Goal: Information Seeking & Learning: Learn about a topic

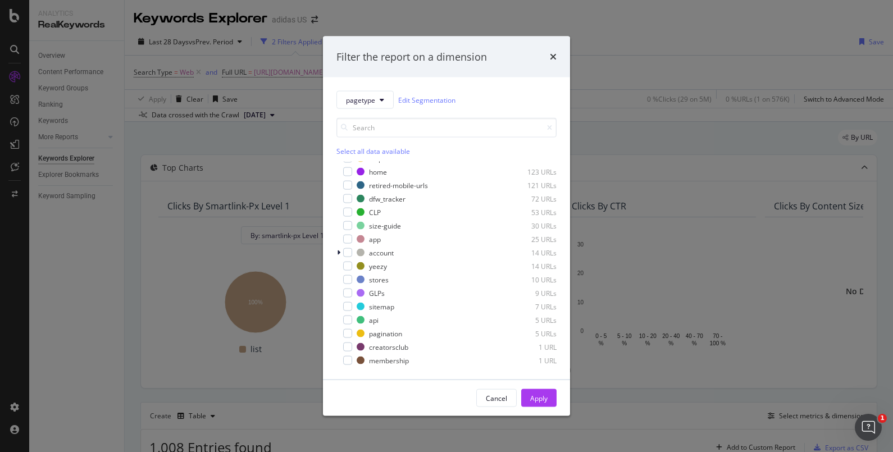
scroll to position [1259, 0]
drag, startPoint x: 780, startPoint y: 8, endPoint x: 569, endPoint y: 21, distance: 211.6
click at [569, 21] on div "Filter the report on a dimension pagetype Edit Segmentation Select all data ava…" at bounding box center [446, 226] width 893 height 452
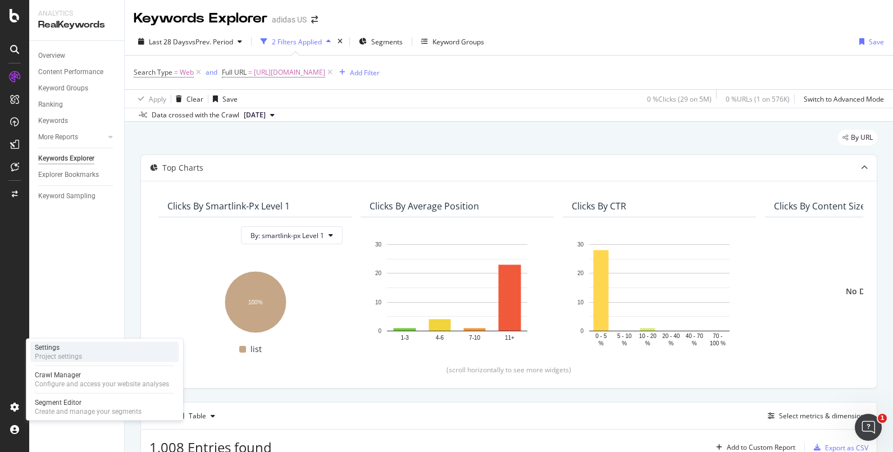
click at [60, 356] on div "Project settings" at bounding box center [58, 356] width 47 height 9
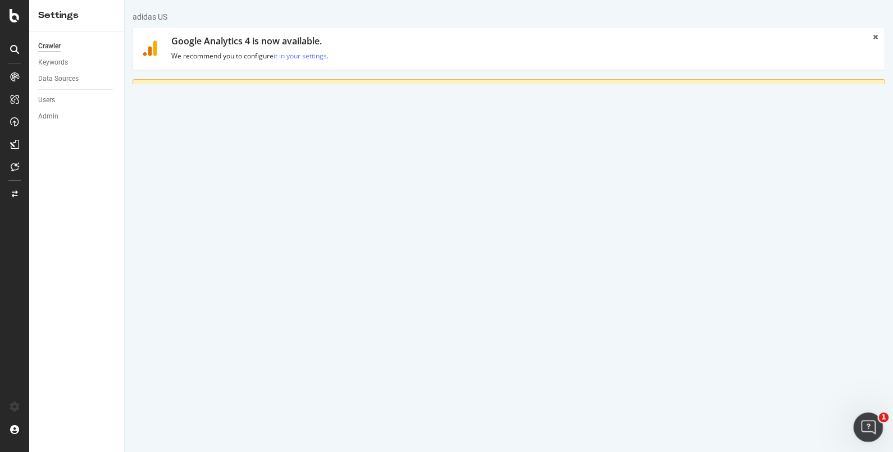
click at [874, 428] on div "Open Intercom Messenger" at bounding box center [866, 425] width 37 height 37
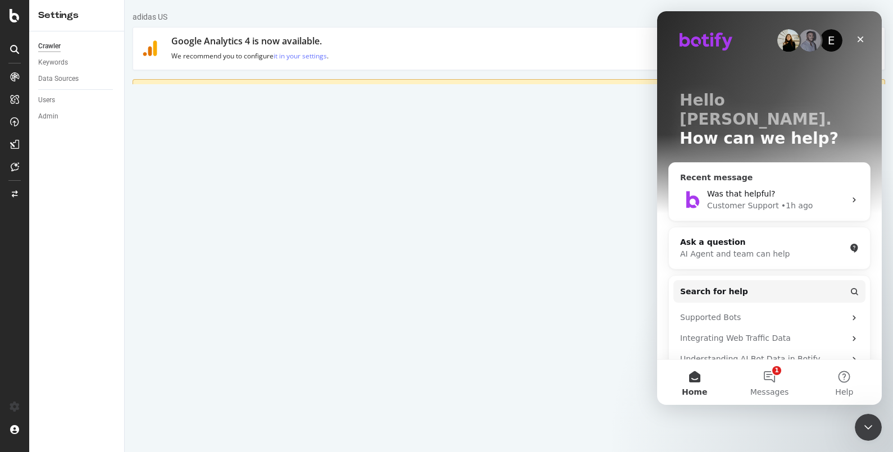
click at [750, 189] on span "Was that helpful?" at bounding box center [741, 193] width 69 height 9
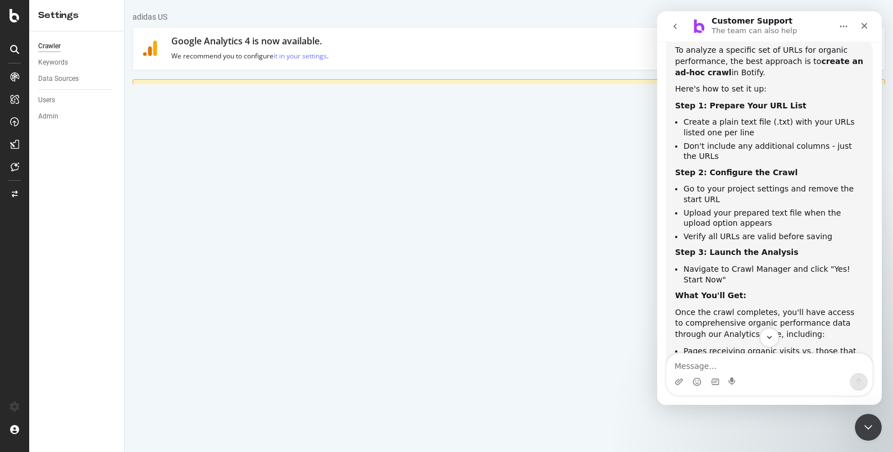
scroll to position [214, 0]
click at [865, 21] on icon "Close" at bounding box center [864, 25] width 9 height 9
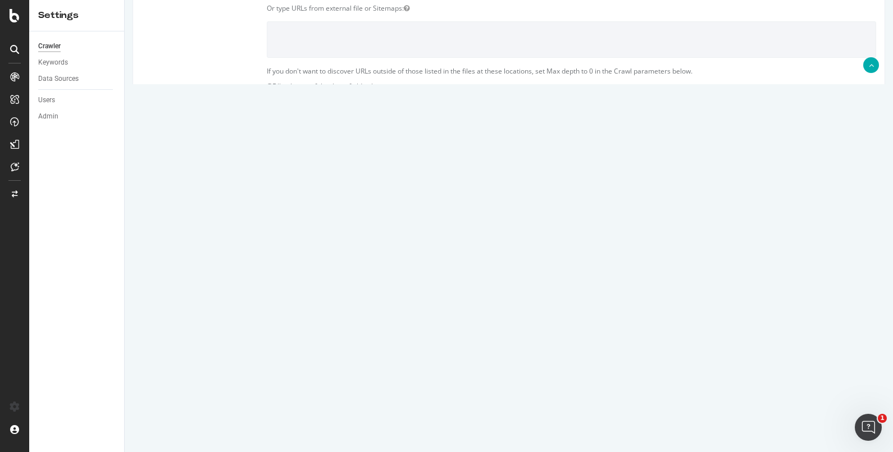
scroll to position [201, 0]
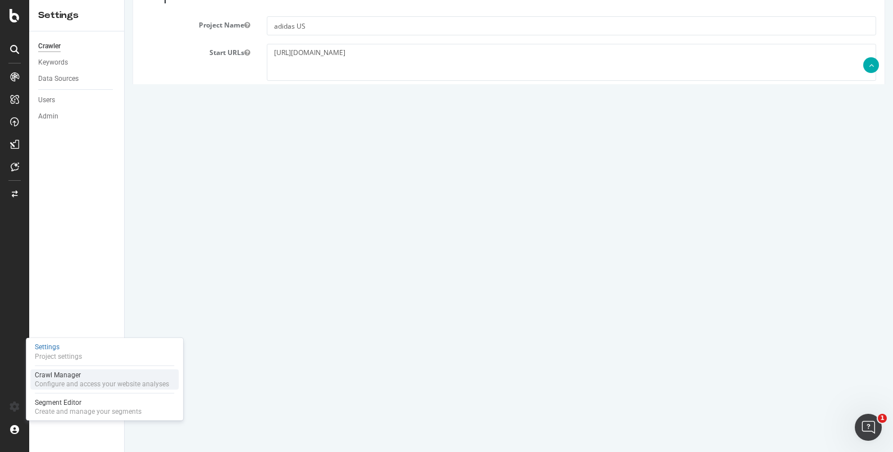
click at [68, 380] on div "Configure and access your website analyses" at bounding box center [102, 384] width 134 height 9
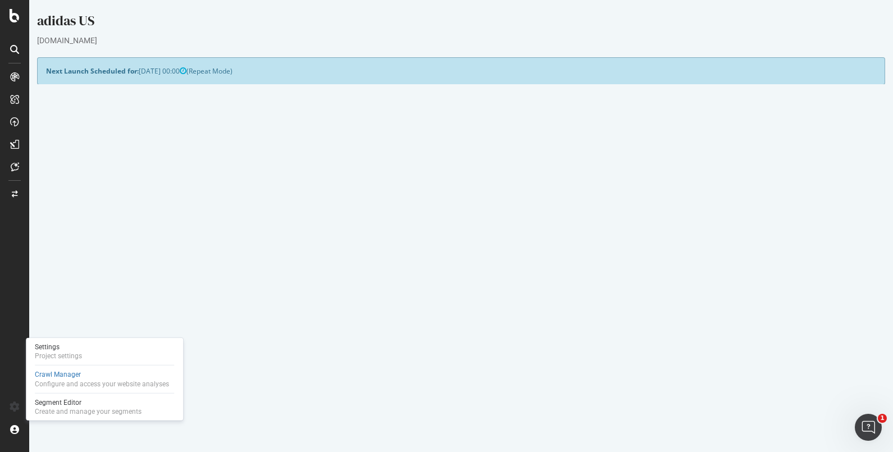
click at [521, 356] on div "Project Global Settings Last Settings Update [DATE] 23:45 Project Name adidas U…" at bounding box center [460, 242] width 859 height 293
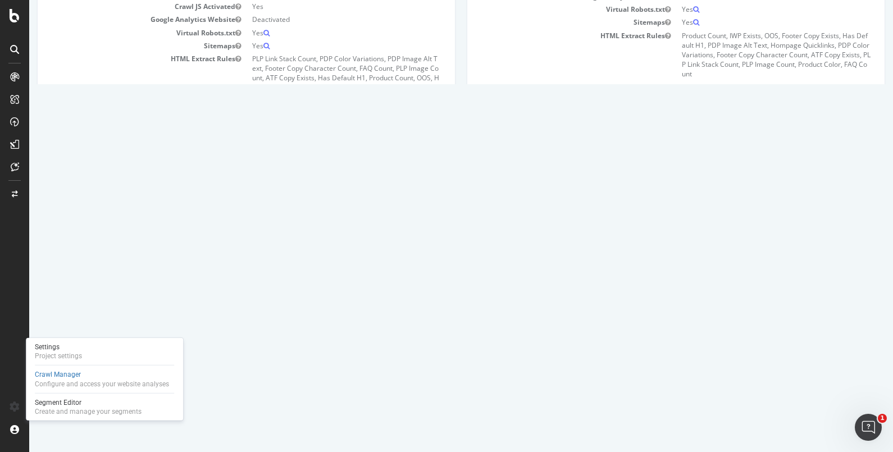
scroll to position [211, 0]
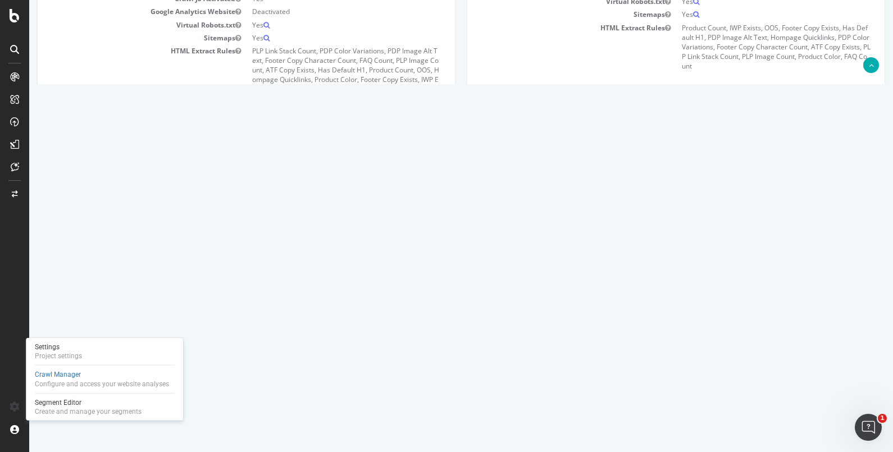
click at [130, 173] on div "Project Global Settings Last Settings Update [DATE] 23:45 Project Name adidas U…" at bounding box center [246, 31] width 430 height 293
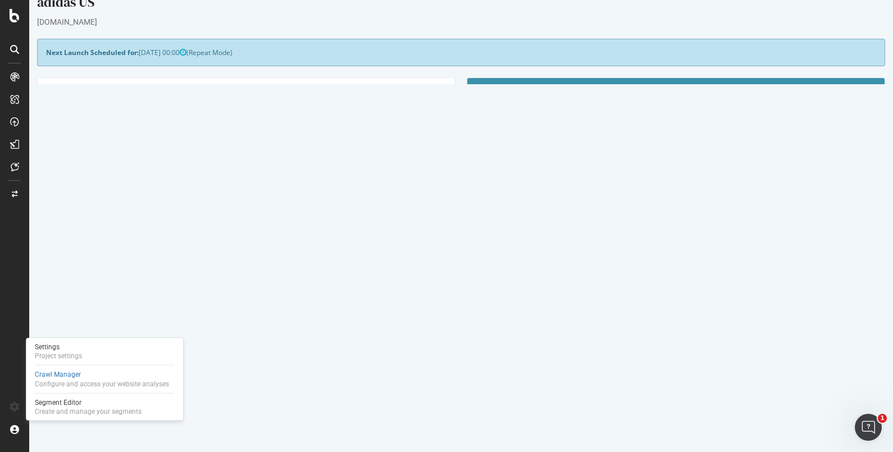
scroll to position [0, 0]
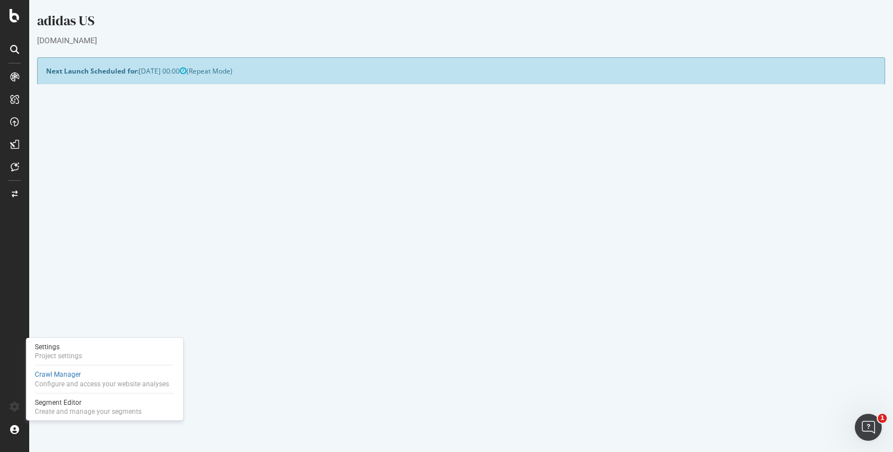
drag, startPoint x: 367, startPoint y: 98, endPoint x: 348, endPoint y: 92, distance: 19.9
click at [367, 97] on div "Project Global Settings Last Settings Update [DATE] 23:45" at bounding box center [246, 108] width 417 height 23
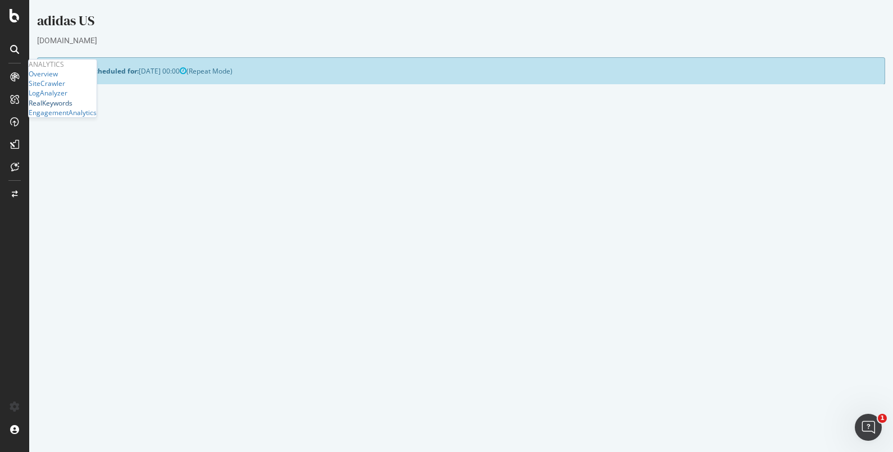
click at [72, 108] on div "RealKeywords" at bounding box center [51, 103] width 44 height 10
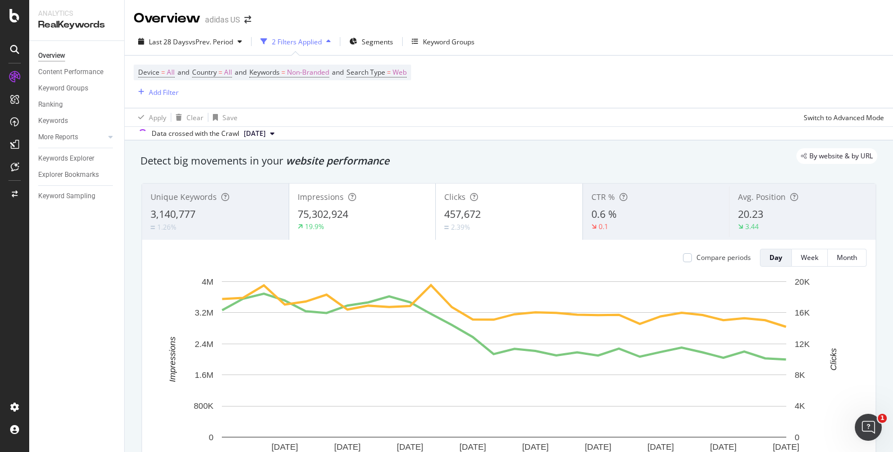
drag, startPoint x: 718, startPoint y: 8, endPoint x: 721, endPoint y: 0, distance: 8.7
click at [718, 8] on div "Overview adidas US" at bounding box center [509, 14] width 768 height 28
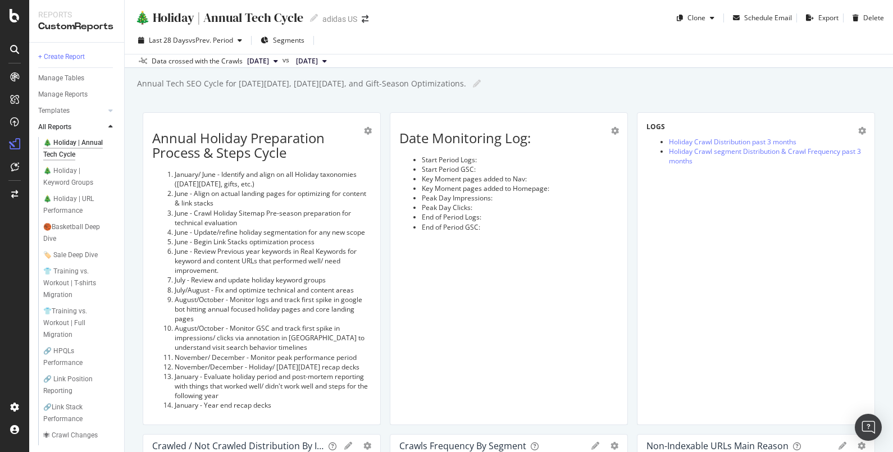
scroll to position [14, 0]
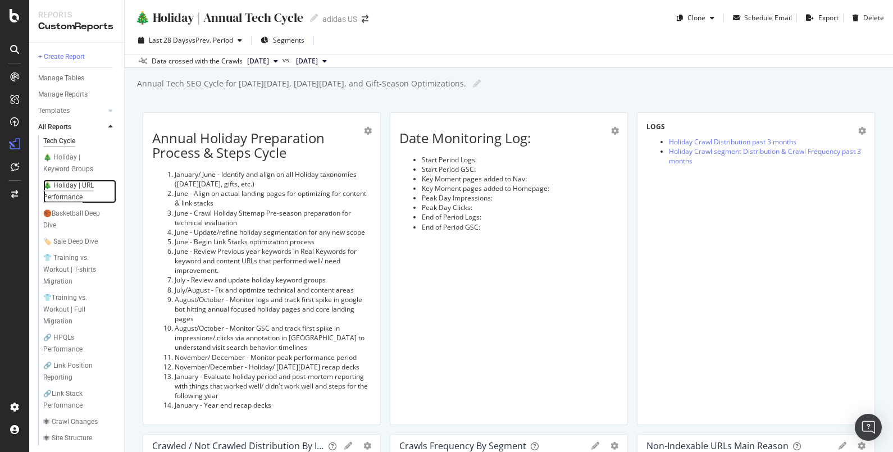
click at [71, 189] on div "🎄 Holiday | URL Performance" at bounding box center [75, 192] width 65 height 24
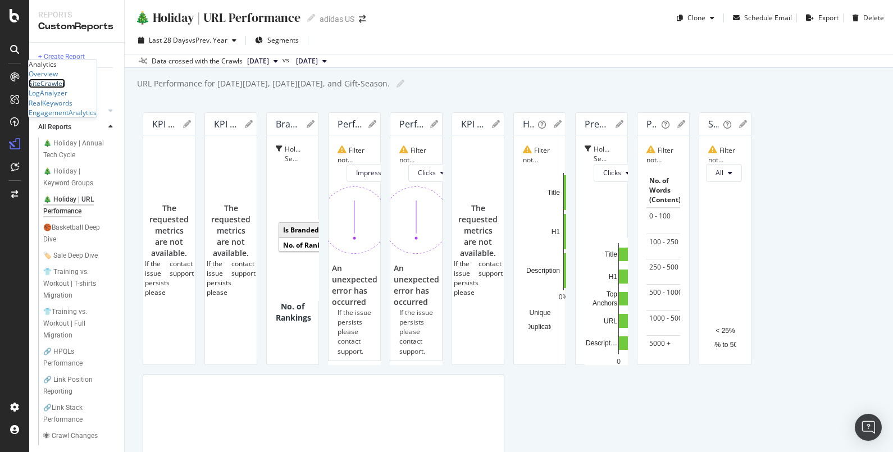
click at [65, 88] on div "SiteCrawler" at bounding box center [47, 84] width 37 height 10
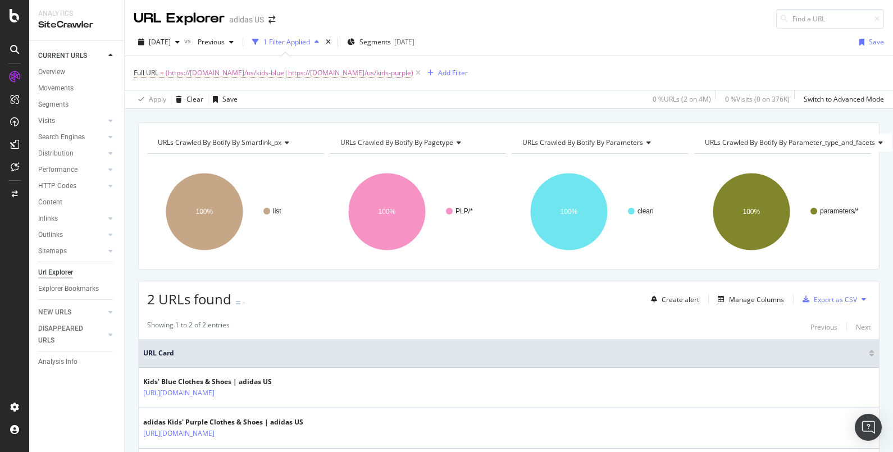
click at [350, 72] on span "(https://www.adidas.com/us/kids-blue|https://www.adidas.com/us/kids-purple)" at bounding box center [290, 73] width 248 height 16
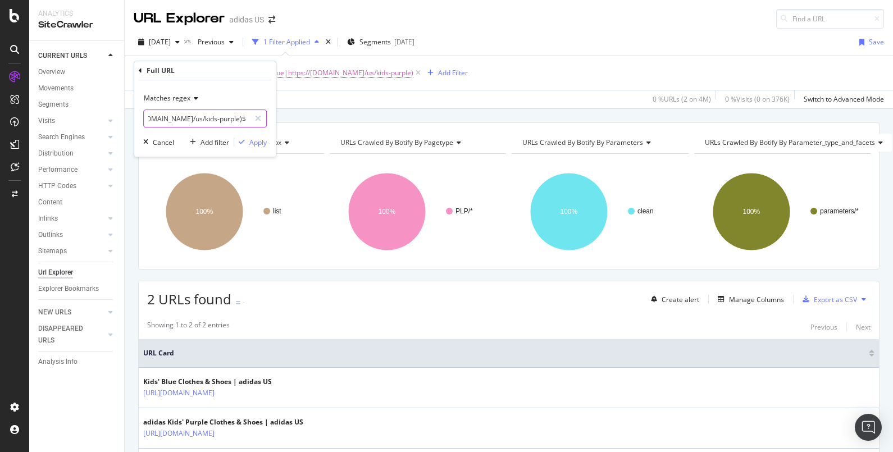
drag, startPoint x: 151, startPoint y: 116, endPoint x: 356, endPoint y: 114, distance: 205.0
click at [356, 114] on body "Analytics SiteCrawler CURRENT URLS Overview Movements Segments Visits Analysis …" at bounding box center [446, 226] width 893 height 452
click at [233, 121] on input "^(https://www.adidas.com/us/kids-blue|https://www.adidas.com/us/kids-purple)$" at bounding box center [197, 119] width 106 height 18
drag, startPoint x: 242, startPoint y: 119, endPoint x: 150, endPoint y: 111, distance: 91.9
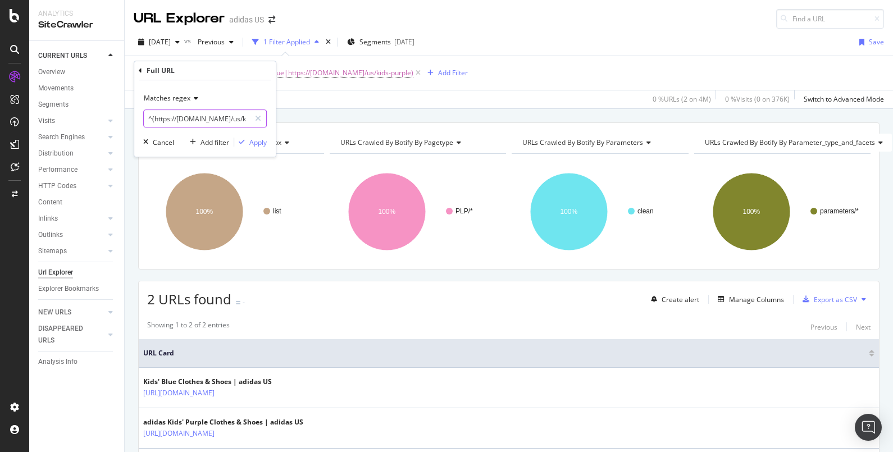
click at [150, 111] on input "^(https://www.adidas.com/us/kids-blue|https://www.adidas.com/us/kids-purple)$" at bounding box center [197, 119] width 106 height 18
paste input "men-black|https://www.adidas.com/us/men-grey%7Csilver|https://www.adidas.com/us…"
click at [175, 120] on input "text" at bounding box center [197, 119] width 106 height 18
click at [195, 121] on input "text" at bounding box center [197, 119] width 106 height 18
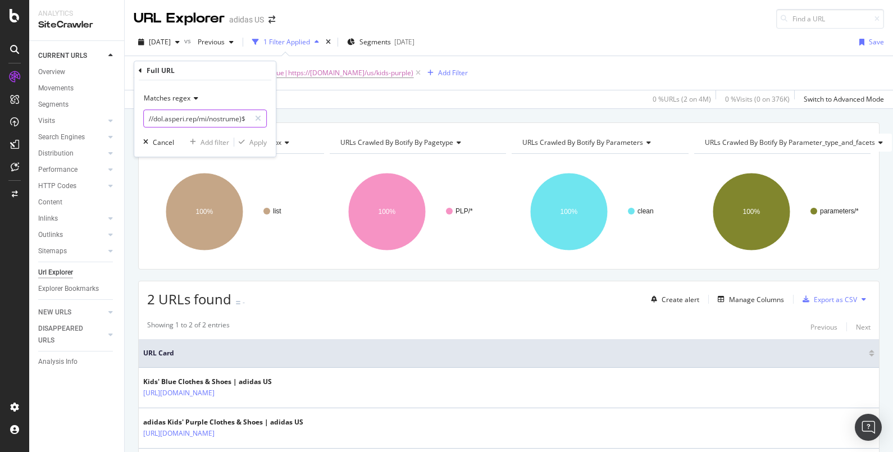
drag, startPoint x: 206, startPoint y: 121, endPoint x: 399, endPoint y: 114, distance: 193.9
click at [399, 114] on body "Analytics SiteCrawler CURRENT URLS Overview Movements Segments Visits Analysis …" at bounding box center [446, 226] width 893 height 452
click at [221, 121] on input "text" at bounding box center [197, 119] width 106 height 18
click at [248, 118] on input "text" at bounding box center [197, 119] width 106 height 18
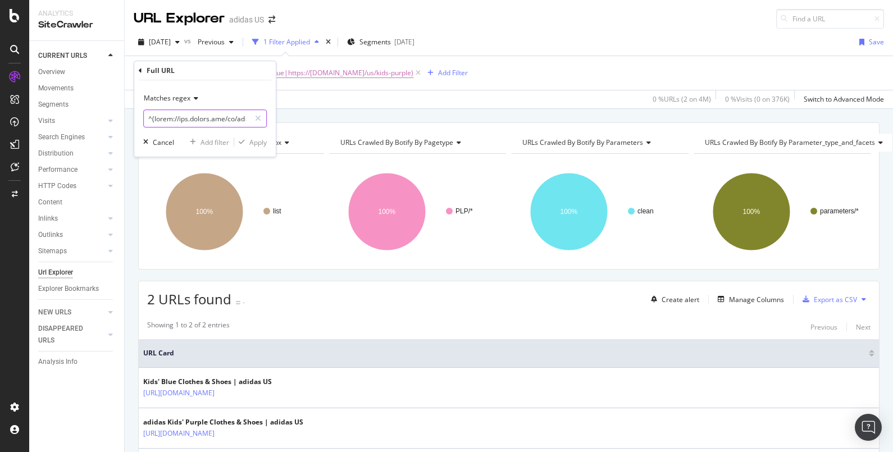
drag, startPoint x: 198, startPoint y: 121, endPoint x: 124, endPoint y: 121, distance: 74.7
click at [124, 121] on body "Analytics SiteCrawler CURRENT URLS Overview Movements Segments Visits Analysis …" at bounding box center [446, 226] width 893 height 452
click at [151, 118] on input "text" at bounding box center [197, 119] width 106 height 18
click at [183, 118] on input "text" at bounding box center [197, 119] width 106 height 18
type input "(https://www.adidas.com/us/men-black|https://www.adidas.com/us/men-grey%7Csilve…"
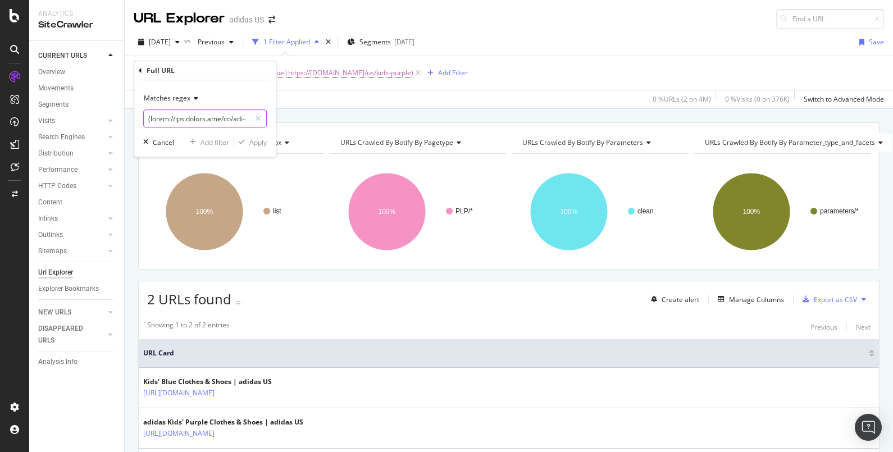
click at [200, 117] on input "text" at bounding box center [197, 119] width 106 height 18
click at [257, 119] on icon at bounding box center [258, 119] width 6 height 8
click at [153, 141] on div "Cancel" at bounding box center [163, 143] width 21 height 10
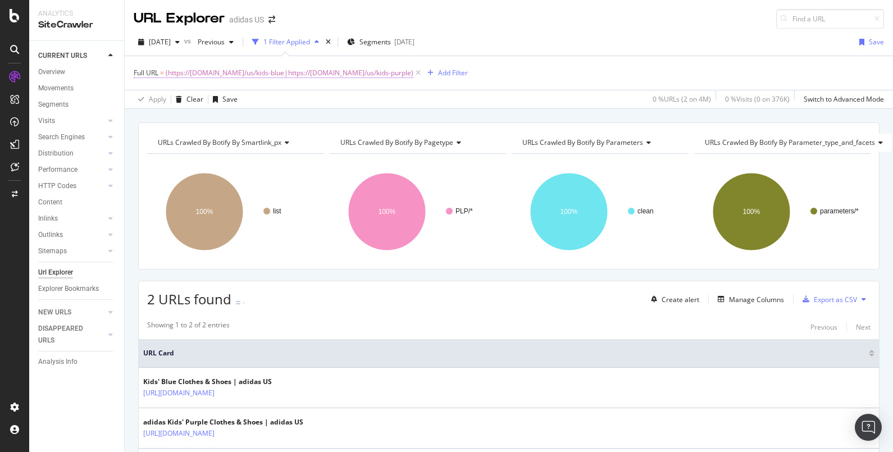
click at [326, 75] on span "(https://www.adidas.com/us/kids-blue|https://www.adidas.com/us/kids-purple)" at bounding box center [290, 73] width 248 height 16
click at [215, 120] on input "^(https://www.adidas.com/us/kids-blue|https://www.adidas.com/us/kids-purple)$" at bounding box center [197, 119] width 106 height 18
click at [201, 114] on input "^(https://www.adidas.com/us/kids-blue|https://www.adidas.com/us/kids-purple)$" at bounding box center [197, 119] width 106 height 18
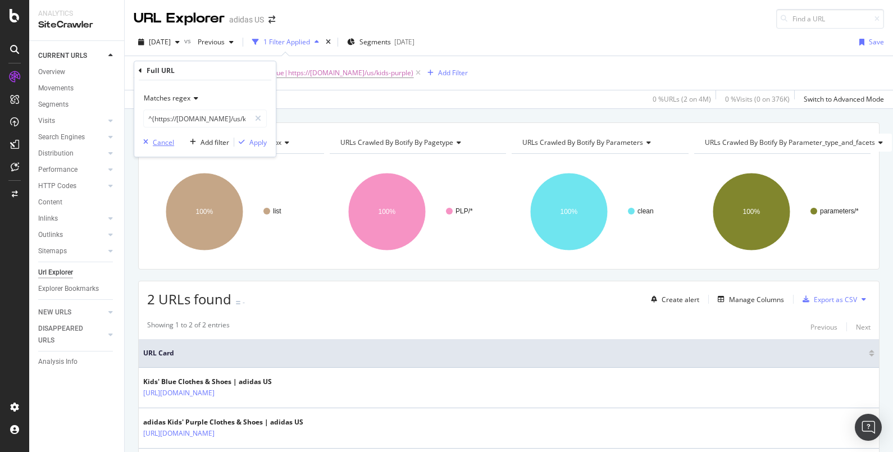
click at [165, 140] on div "Cancel" at bounding box center [163, 143] width 21 height 10
click at [339, 67] on span "(https://www.adidas.com/us/kids-blue|https://www.adidas.com/us/kids-purple)" at bounding box center [290, 73] width 248 height 16
click at [187, 116] on input "^(https://www.adidas.com/us/kids-blue|https://www.adidas.com/us/kids-purple)$" at bounding box center [197, 119] width 106 height 18
click at [175, 121] on input "^(https://www.adidas.com/us/kids-blue|https://www.adidas.com/us/kids-purple)$" at bounding box center [197, 119] width 106 height 18
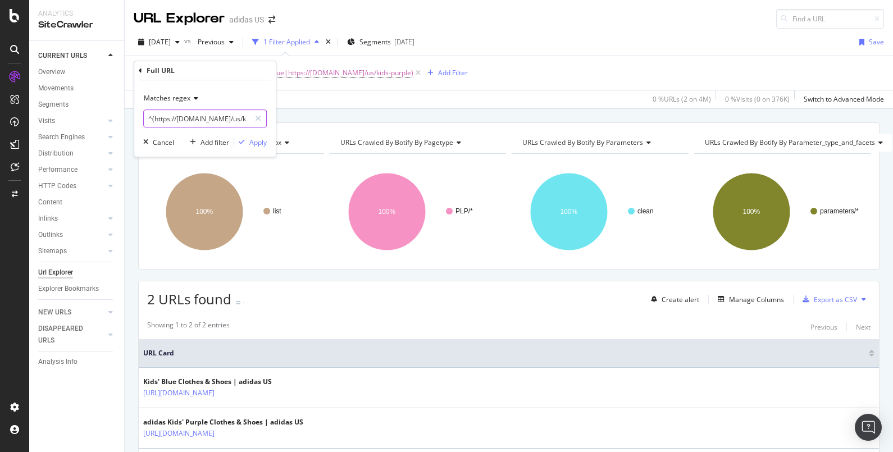
scroll to position [0, 158]
drag, startPoint x: 152, startPoint y: 117, endPoint x: 243, endPoint y: 119, distance: 91.0
click at [243, 119] on input "^(https://www.adidas.com/us/kids-blue|https://www.adidas.com/us/kids-purple)$" at bounding box center [197, 119] width 106 height 18
paste input "men-black|https://www.adidas.com/us/men-grey%7Csilver|https://www.adidas.com/us…"
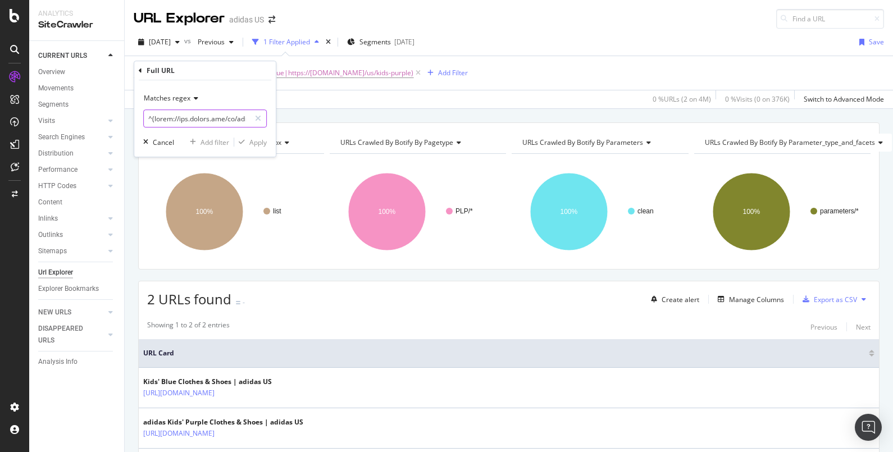
click at [207, 124] on input "text" at bounding box center [197, 119] width 106 height 18
click at [179, 118] on input "text" at bounding box center [197, 119] width 106 height 18
drag, startPoint x: 152, startPoint y: 119, endPoint x: 353, endPoint y: 109, distance: 201.9
click at [353, 109] on body "Analytics SiteCrawler CURRENT URLS Overview Movements Segments Visits Analysis …" at bounding box center [446, 226] width 893 height 452
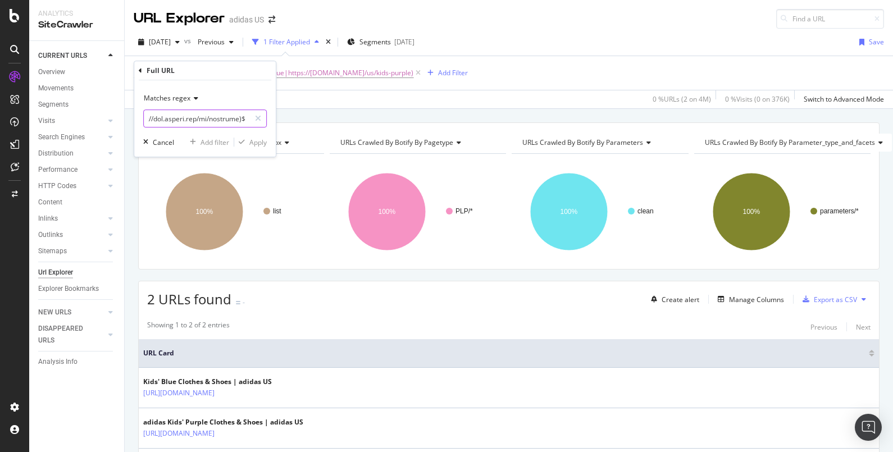
click at [243, 115] on input "text" at bounding box center [197, 119] width 106 height 18
drag, startPoint x: 242, startPoint y: 116, endPoint x: 161, endPoint y: 119, distance: 81.5
click at [161, 119] on input "text" at bounding box center [197, 119] width 106 height 18
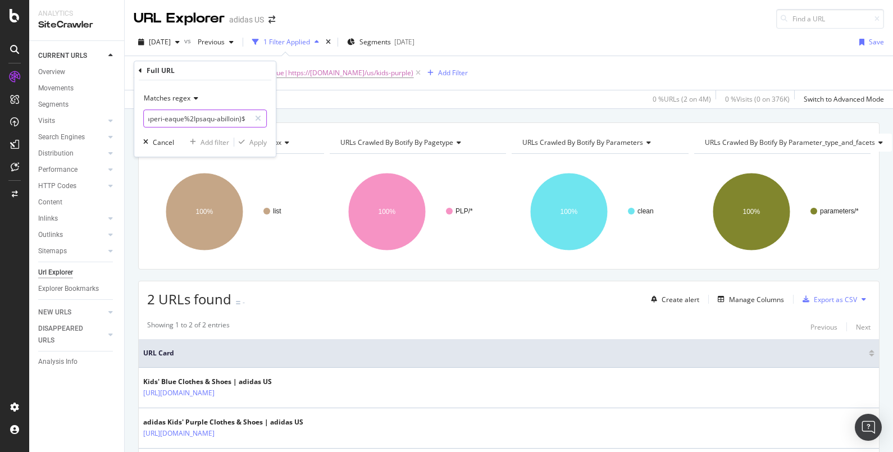
drag, startPoint x: 213, startPoint y: 115, endPoint x: 278, endPoint y: 116, distance: 65.2
click at [278, 116] on body "Analytics SiteCrawler CURRENT URLS Overview Movements Segments Visits Analysis …" at bounding box center [446, 226] width 893 height 452
click at [227, 119] on input "text" at bounding box center [197, 119] width 106 height 18
drag, startPoint x: 243, startPoint y: 116, endPoint x: 192, endPoint y: 111, distance: 51.9
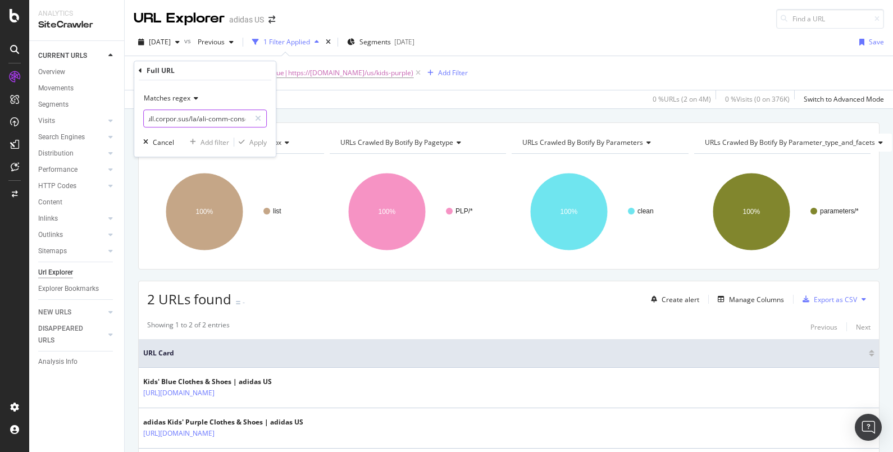
click at [192, 111] on input "text" at bounding box center [197, 119] width 106 height 18
click at [172, 118] on input "text" at bounding box center [197, 119] width 106 height 18
drag, startPoint x: 151, startPoint y: 118, endPoint x: 190, endPoint y: 118, distance: 39.3
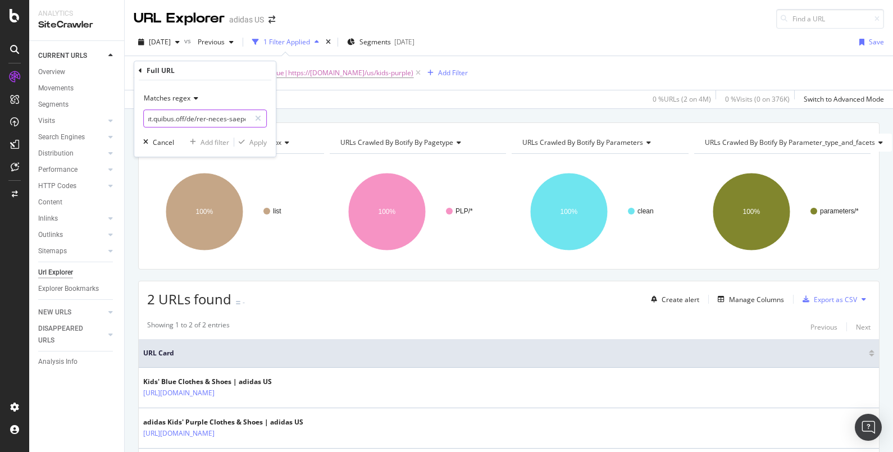
click at [190, 118] on input "text" at bounding box center [197, 119] width 106 height 18
click at [152, 117] on input "^https://www.adidas.com/us/men-black-adicolor|https://www.adidas.com/us/men-gre…" at bounding box center [197, 119] width 106 height 18
drag, startPoint x: 157, startPoint y: 117, endPoint x: 304, endPoint y: 108, distance: 147.5
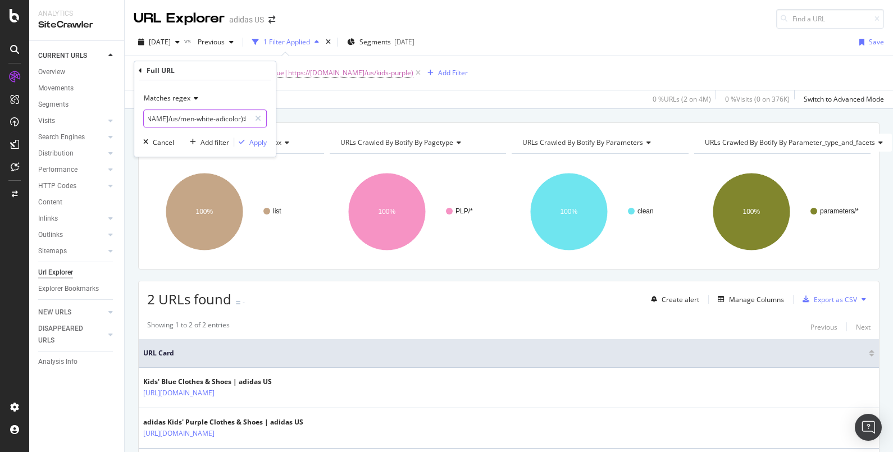
click at [304, 108] on body "Analytics SiteCrawler CURRENT URLS Overview Movements Segments Visits Analysis …" at bounding box center [446, 226] width 893 height 452
type input "^(https://www.adidas.com/us/men-black-adicolor|https://www.adidas.com/us/men-gr…"
click at [167, 145] on div "Cancel" at bounding box center [163, 143] width 21 height 10
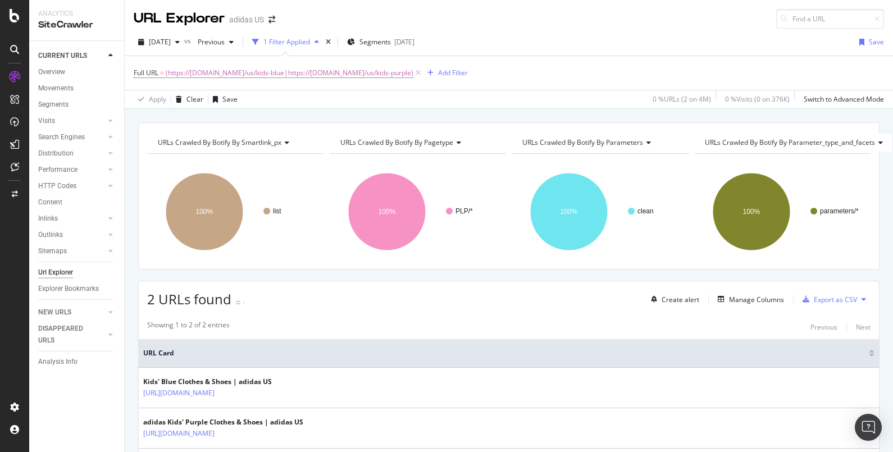
drag, startPoint x: 713, startPoint y: 49, endPoint x: 563, endPoint y: 71, distance: 150.9
click at [713, 49] on div "2025 Sep. 23rd vs Previous 1 Filter Applied Segments 2025-09-30 Save" at bounding box center [509, 44] width 768 height 22
click at [211, 68] on span "(https://www.adidas.com/us/kids-blue|https://www.adidas.com/us/kids-purple)" at bounding box center [290, 73] width 248 height 16
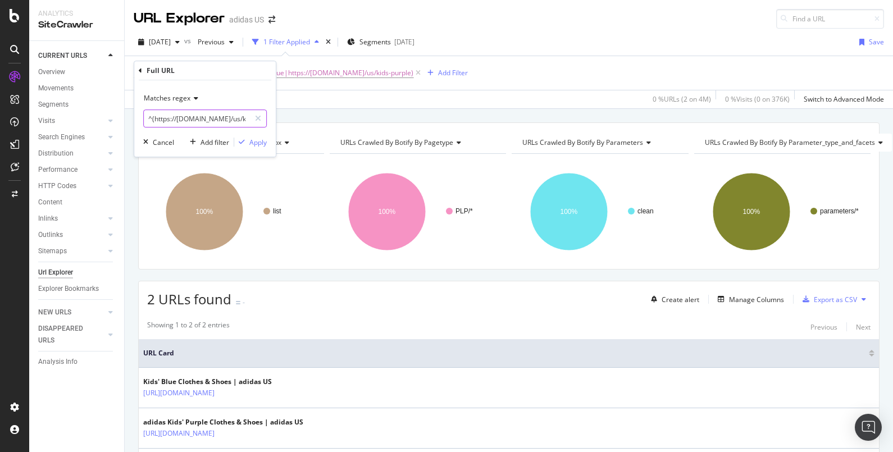
paste input "men-blackhttps://www.adidas.com/us/"
type input "^(https://www.adidas.com/us/men-black|https://www.adidas.com/us/kids-blue|https…"
click at [258, 143] on div "Apply" at bounding box center [257, 143] width 17 height 10
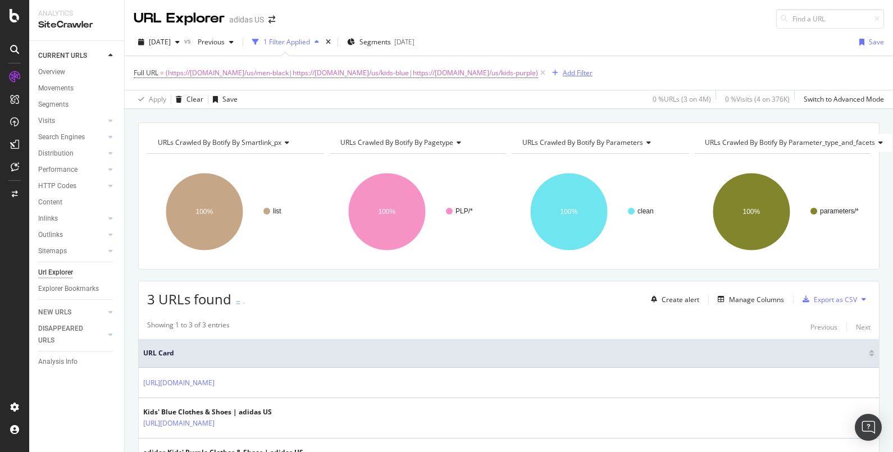
drag, startPoint x: 779, startPoint y: 66, endPoint x: 559, endPoint y: 71, distance: 219.1
click at [779, 66] on div "Full URL = (https://www.adidas.com/us/men-black|https://www.adidas.com/us/kids-…" at bounding box center [509, 73] width 750 height 34
click at [351, 74] on span "(https://www.adidas.com/us/men-black|https://www.adidas.com/us/kids-blue|https:…" at bounding box center [352, 73] width 372 height 16
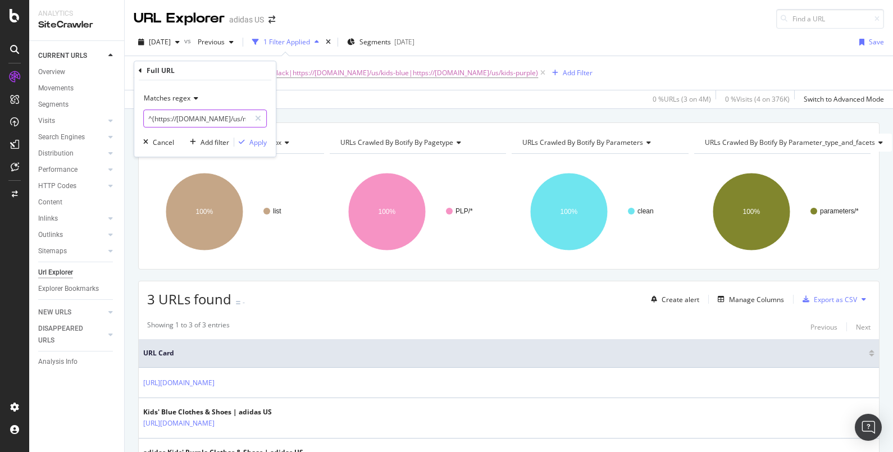
click at [233, 119] on input "^(https://www.adidas.com/us/men-black|https://www.adidas.com/us/kids-blue|https…" at bounding box center [197, 119] width 106 height 18
click at [244, 116] on input "^(https://www.adidas.com/us/men-black|https://www.adidas.com/us/kids-blue|https…" at bounding box center [197, 119] width 106 height 18
click at [189, 120] on input "^(https://www.adidas.com/us/men-black|https://www.adidas.com/us/kids-blue|https…" at bounding box center [197, 119] width 106 height 18
click at [184, 119] on input "^(https://www.adidas.com/us/men-black|https://www.adidas.com/us/kids-blue|https…" at bounding box center [197, 119] width 106 height 18
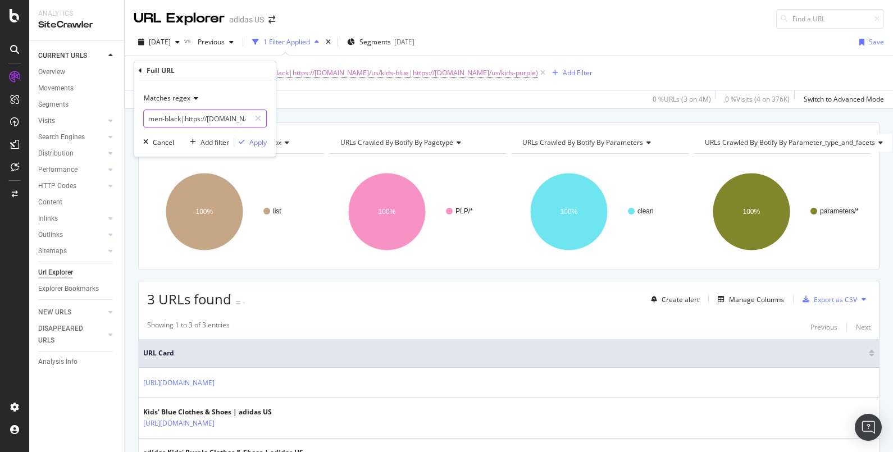
paste input "men-grey%7Csilverhttps://www.adidas.com/us/"
type input "^(https://www.adidas.com/us/men-black|https://www.adidas.com/us/men-grey%7Csilv…"
drag, startPoint x: 741, startPoint y: 53, endPoint x: 399, endPoint y: 94, distance: 345.2
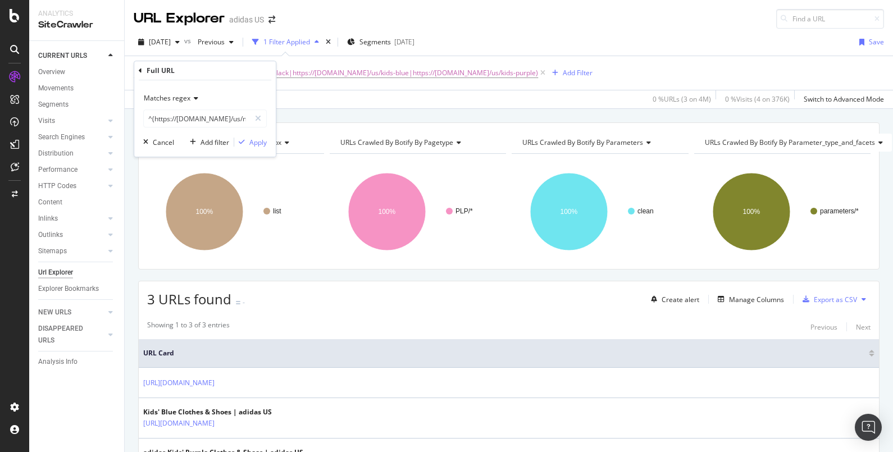
click at [741, 52] on div "2025 Sep. 23rd vs Previous 1 Filter Applied Segments 2025-09-30 Save" at bounding box center [509, 44] width 768 height 22
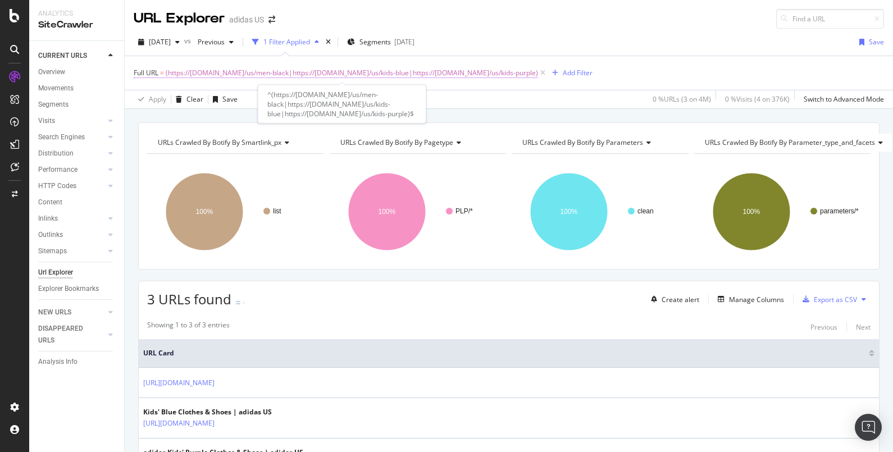
click at [262, 71] on span "(https://www.adidas.com/us/men-black|https://www.adidas.com/us/kids-blue|https:…" at bounding box center [352, 73] width 372 height 16
click at [325, 69] on span "(https://www.adidas.com/us/men-black|https://www.adidas.com/us/kids-blue|https:…" at bounding box center [352, 73] width 372 height 16
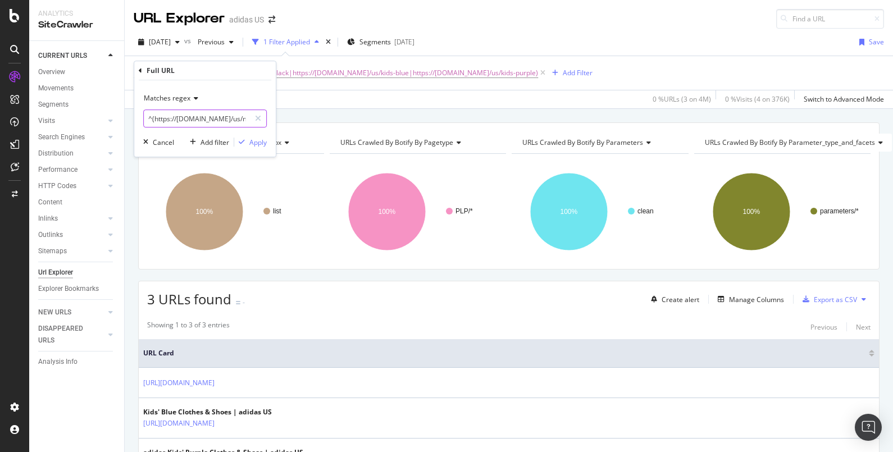
click at [228, 119] on input "^(https://www.adidas.com/us/men-black|https://www.adidas.com/us/kids-blue|https…" at bounding box center [197, 119] width 106 height 18
drag, startPoint x: 228, startPoint y: 118, endPoint x: 277, endPoint y: 115, distance: 49.5
click at [277, 115] on body "Analytics SiteCrawler CURRENT URLS Overview Movements Segments Visits Analysis …" at bounding box center [446, 226] width 893 height 452
click at [222, 116] on input "^(https://www.adidas.com/us/men-black|https://www.adidas.com/us/kids-blue|https…" at bounding box center [197, 119] width 106 height 18
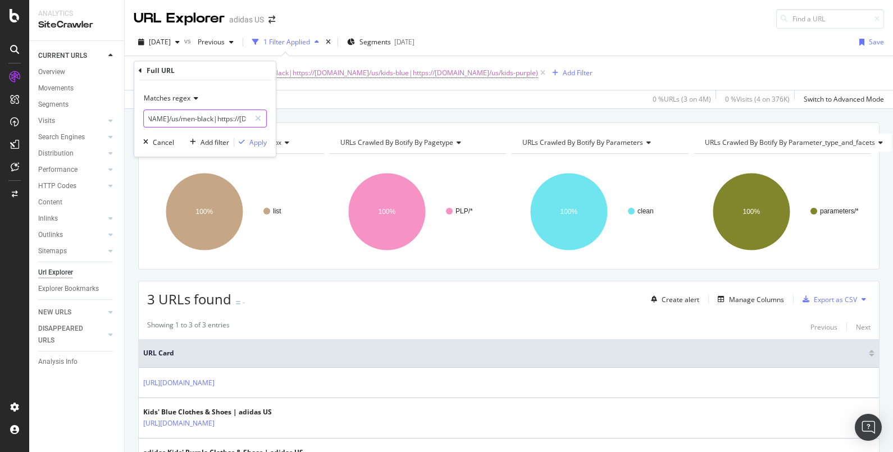
scroll to position [0, 66]
drag, startPoint x: 242, startPoint y: 115, endPoint x: 211, endPoint y: 118, distance: 30.5
click at [211, 118] on input "^(https://www.adidas.com/us/men-black|https://www.adidas.com/us/kids-blue|https…" at bounding box center [197, 119] width 106 height 18
click at [211, 117] on input "^(https://www.adidas.com/us/men-black|https://www.adidas.com/us/kids-blue|https…" at bounding box center [197, 119] width 106 height 18
paste input "men-whitehttps://www.adidas.com/us/"
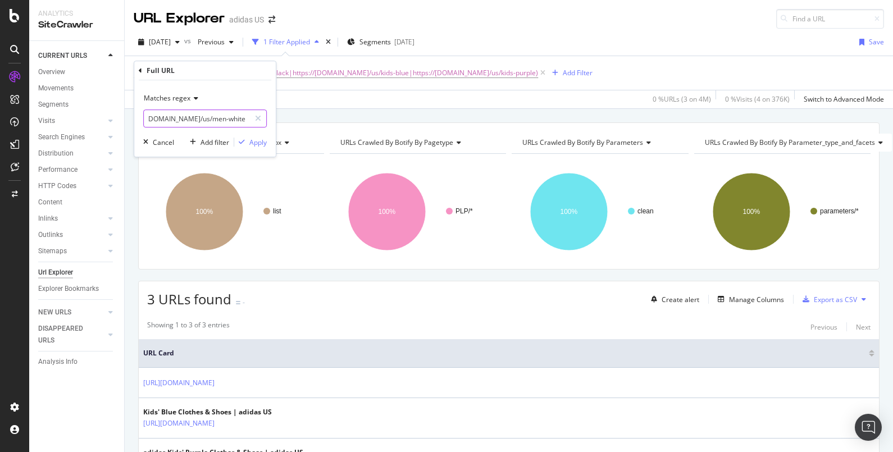
scroll to position [0, 159]
type input "^(https://www.adidas.com/us/men-black|https://www.adidas.com/us/men-white|https…"
click at [262, 143] on div "Apply" at bounding box center [257, 143] width 17 height 10
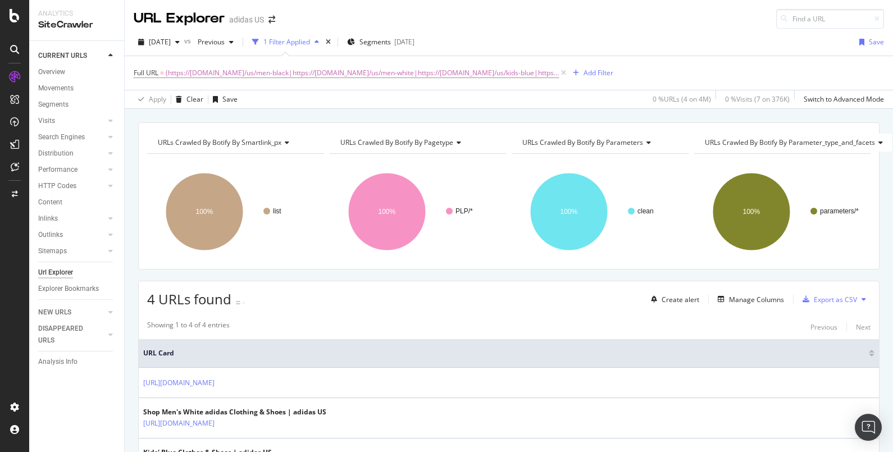
drag, startPoint x: 697, startPoint y: 40, endPoint x: 659, endPoint y: 59, distance: 42.2
click at [697, 40] on div "2025 Sep. 23rd vs Previous 1 Filter Applied Segments 2025-09-30 Save" at bounding box center [509, 44] width 768 height 22
click at [510, 71] on span "(https://www.adidas.com/us/men-black|https://www.adidas.com/us/men-white|https:…" at bounding box center [362, 73] width 393 height 16
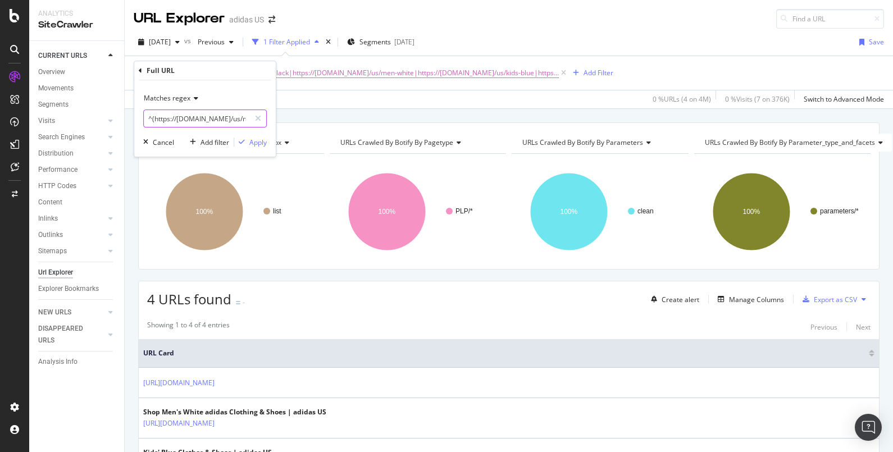
click at [156, 117] on input "^(https://www.adidas.com/us/men-black|https://www.adidas.com/us/men-white|https…" at bounding box center [197, 119] width 106 height 18
paste input "eige%7Cbrownhttps://www.adidas.com/us/men-b"
type input "^(https://www.adidas.com/us/men-beige%7Cbrown|https://www.adidas.com/us/men-bla…"
click at [251, 138] on div "Apply" at bounding box center [257, 143] width 17 height 10
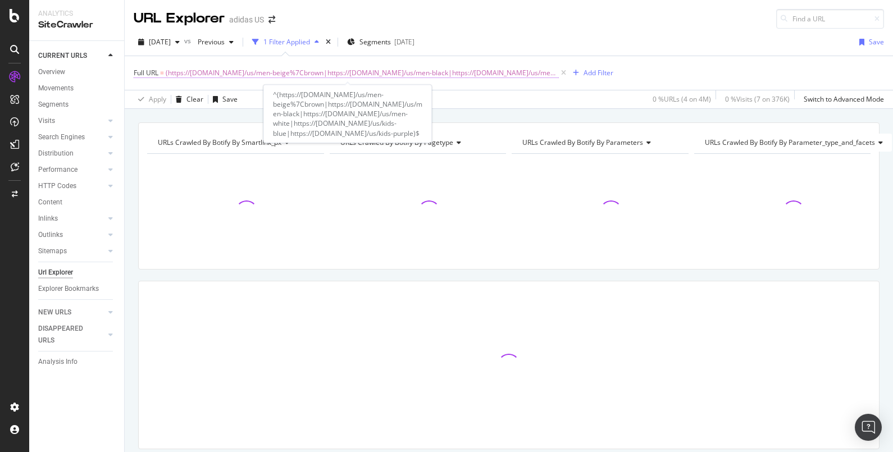
click at [287, 66] on span "(https://www.adidas.com/us/men-beige%7Cbrown|https://www.adidas.com/us/men-blac…" at bounding box center [362, 73] width 393 height 16
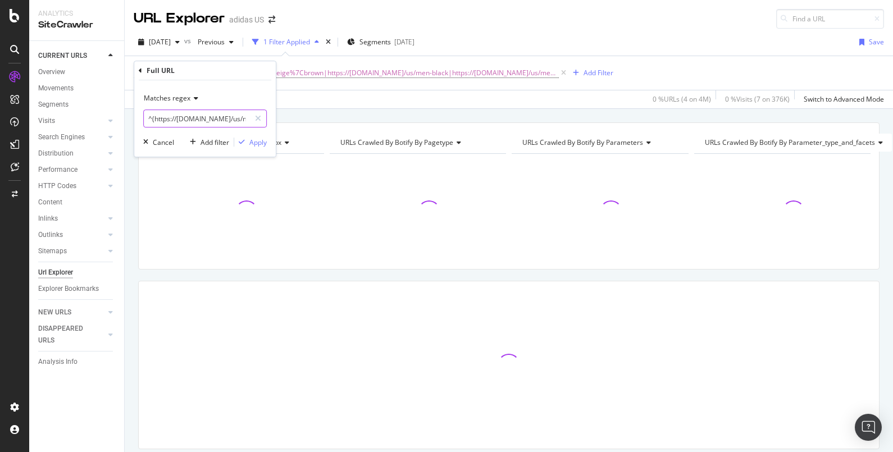
click at [211, 116] on input "^(https://www.adidas.com/us/men-beige%7Cbrown|https://www.adidas.com/us/men-bla…" at bounding box center [197, 119] width 106 height 18
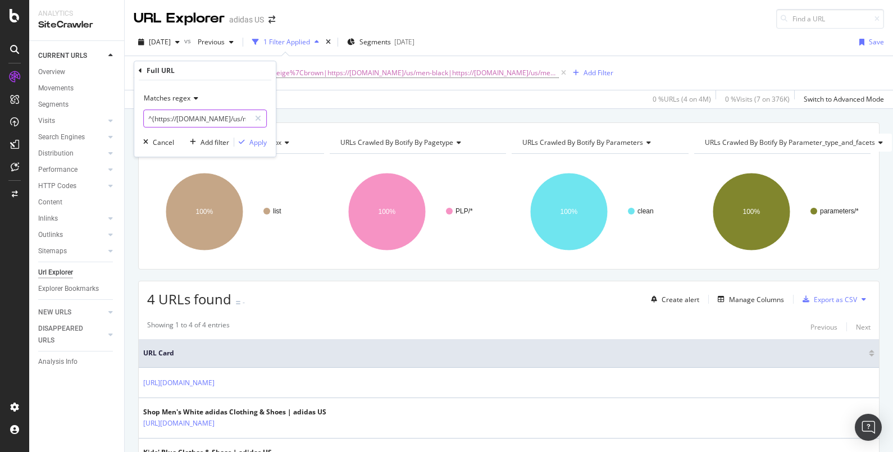
click at [212, 113] on input "^(https://www.adidas.com/us/men-beige%7Cbrown|https://www.adidas.com/us/men-bla…" at bounding box center [197, 119] width 106 height 18
click at [212, 115] on input "^(https://www.adidas.com/us/men-beige%7Cbrown|https://www.adidas.com/us/men-bla…" at bounding box center [197, 119] width 106 height 18
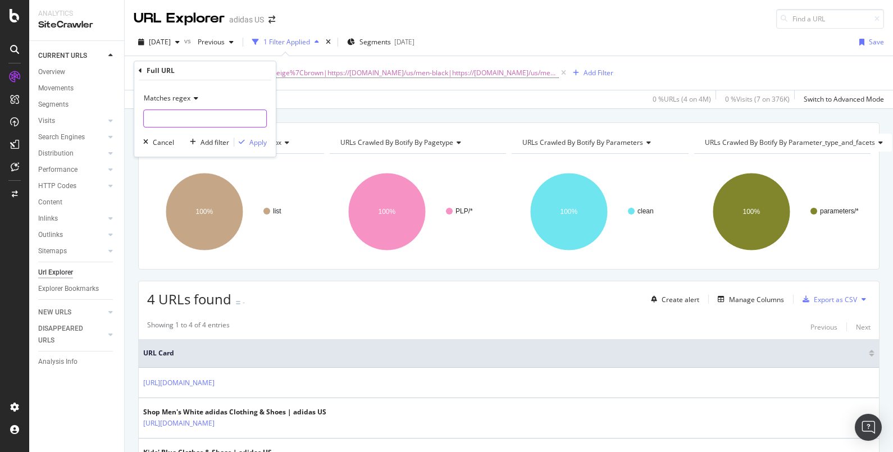
paste input "https://www.adidas.com/us/men-black https://www.adidas.com/us/men-grey%7Csilver…"
drag, startPoint x: 210, startPoint y: 119, endPoint x: 123, endPoint y: 112, distance: 86.8
click at [123, 112] on body "Analytics SiteCrawler CURRENT URLS Overview Movements Segments Visits Analysis …" at bounding box center [446, 226] width 893 height 452
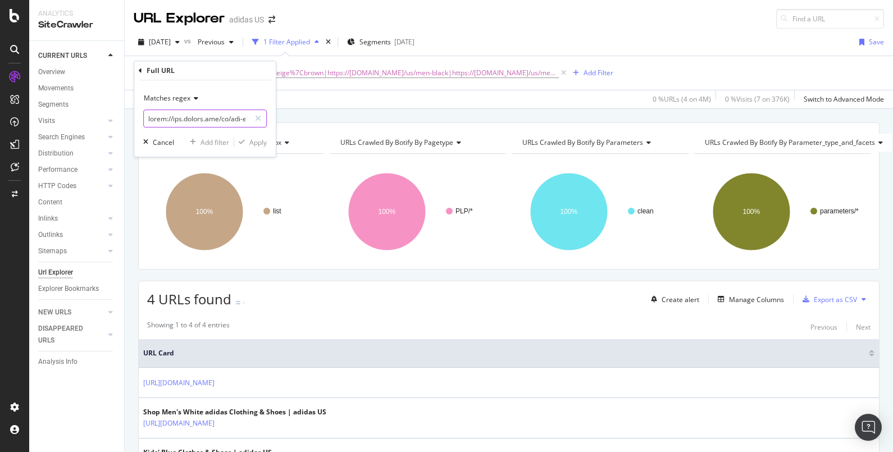
drag, startPoint x: 242, startPoint y: 119, endPoint x: 143, endPoint y: 107, distance: 99.5
click at [143, 107] on div "Matches regex" at bounding box center [205, 108] width 124 height 38
drag, startPoint x: 243, startPoint y: 116, endPoint x: 137, endPoint y: 112, distance: 106.3
click at [137, 112] on div "Matches regex w.adidas.com/us/women-grey%7Csilver-adicolor https://www.adidas.c…" at bounding box center [205, 118] width 142 height 76
drag, startPoint x: 207, startPoint y: 116, endPoint x: 105, endPoint y: 103, distance: 102.6
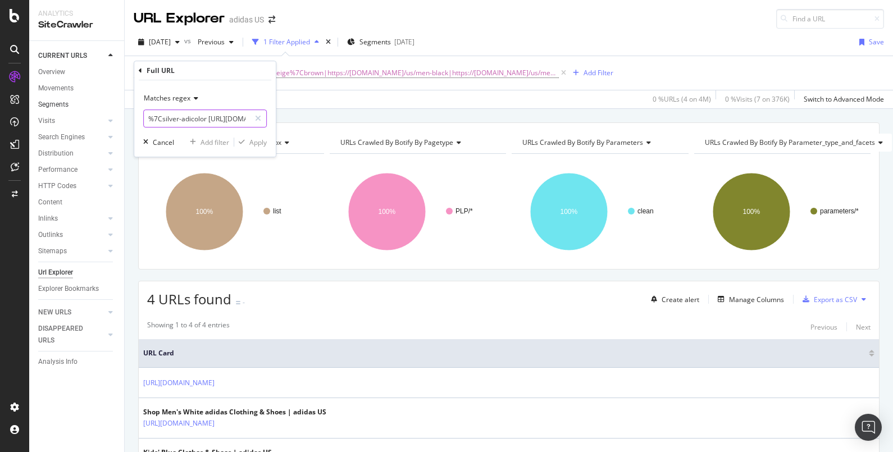
click at [105, 103] on body "Analytics SiteCrawler CURRENT URLS Overview Movements Segments Visits Analysis …" at bounding box center [446, 226] width 893 height 452
drag, startPoint x: 208, startPoint y: 117, endPoint x: 156, endPoint y: 121, distance: 53.0
click at [156, 121] on input "%7Csilver-adicolor w.adidas.com/us/women-white-adicolor https://www.adidas.com/…" at bounding box center [197, 119] width 106 height 18
drag, startPoint x: 233, startPoint y: 121, endPoint x: 153, endPoint y: 110, distance: 81.1
click at [153, 110] on input "%w.adidas.com/us/women-white-adicolor https://www.adidas.com/us/women-beige%7Cb…" at bounding box center [197, 119] width 106 height 18
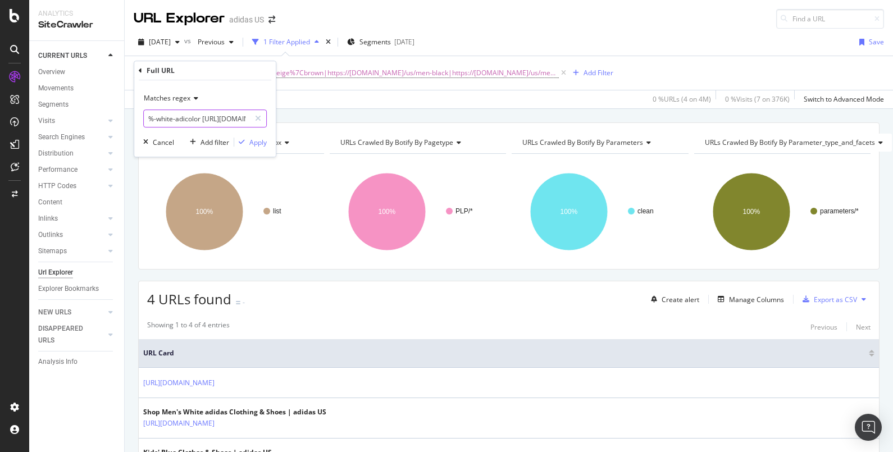
click at [203, 117] on input "%-white-adicolor https://www.adidas.com/us/women-beige%7Cbrown-adicolor https:/…" at bounding box center [197, 119] width 106 height 18
drag, startPoint x: 211, startPoint y: 116, endPoint x: 267, endPoint y: 110, distance: 57.0
click at [267, 110] on div "Matches regex ^(https://www.adidas.com/us/women-beige%7Cbrown-adicolor https://…" at bounding box center [205, 118] width 142 height 76
type input "^(https://www.adidas.com/us/women-beige%7Cbrown-adicolor https://www.adidas.com…"
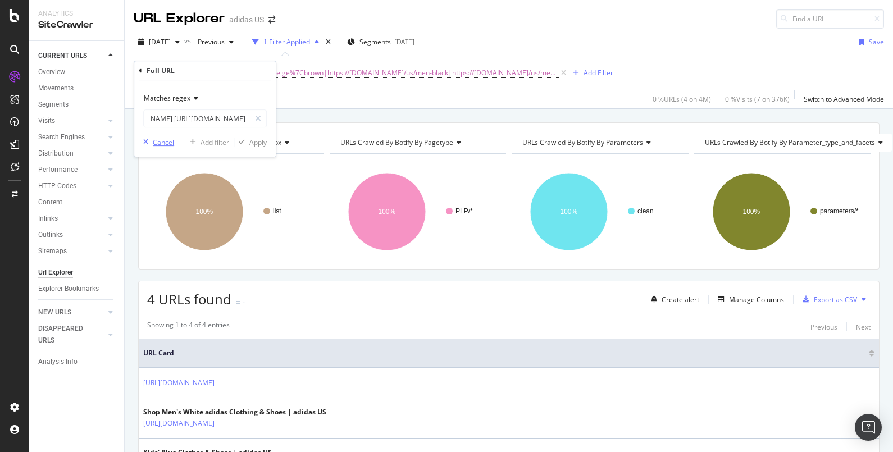
click at [160, 144] on div "Cancel" at bounding box center [163, 143] width 21 height 10
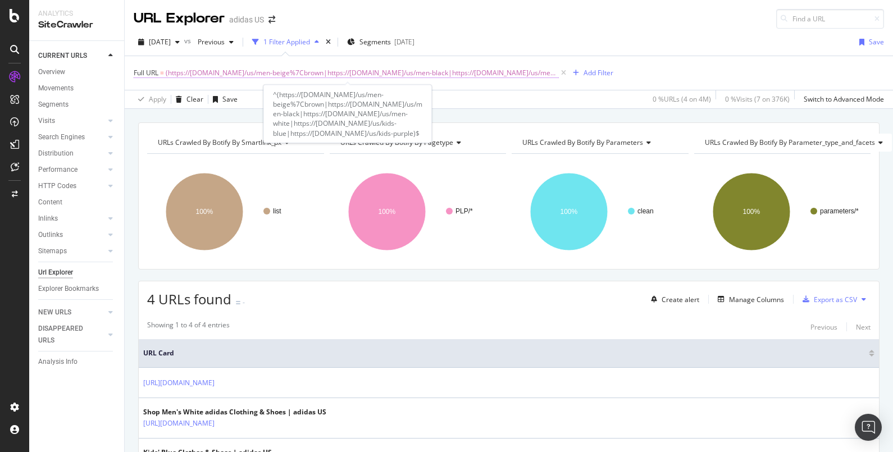
click at [464, 70] on span "(https://www.adidas.com/us/men-beige%7Cbrown|https://www.adidas.com/us/men-blac…" at bounding box center [362, 73] width 393 height 16
click at [466, 72] on span "(https://www.adidas.com/us/men-beige%7Cbrown|https://www.adidas.com/us/men-blac…" at bounding box center [362, 73] width 393 height 16
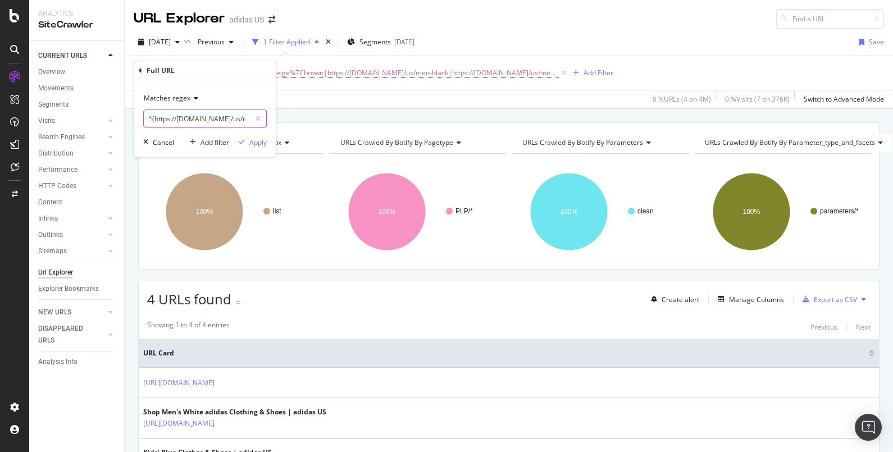
paste input "lack|https://www.adidas.com/us/men-grey%7Csilver|https://www.adidas.com/us/men-…"
type input "^(https://www.adidas.com/us/men-black|https://www.adidas.com/us/men-grey%7Csilv…"
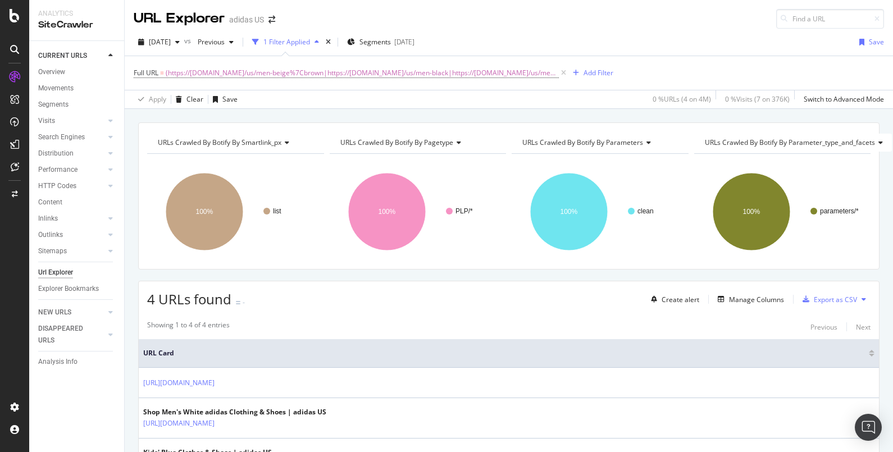
click at [322, 109] on div "URLs Crawled By Botify By smartlink_px Chart (by Value) Table Expand Export as …" at bounding box center [509, 122] width 768 height 27
click at [815, 98] on div "Switch to Advanced Mode" at bounding box center [844, 99] width 80 height 10
click at [652, 70] on div "Add Filter Group" at bounding box center [659, 73] width 51 height 10
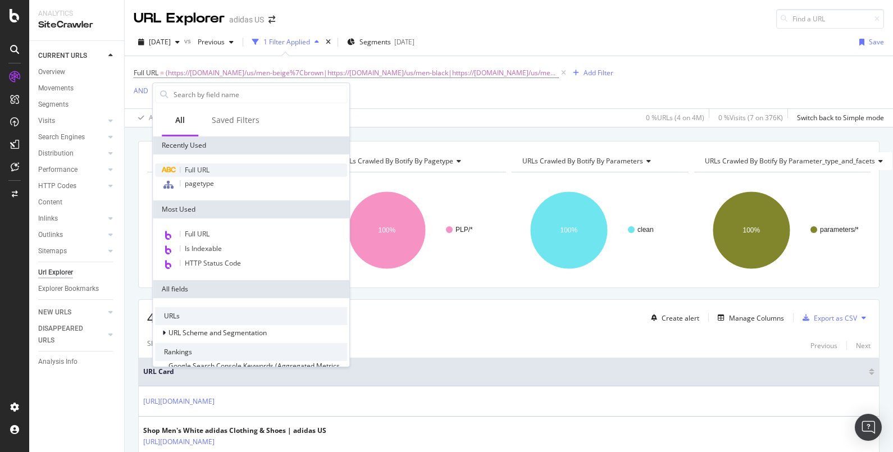
click at [240, 168] on div "Full URL" at bounding box center [251, 169] width 192 height 13
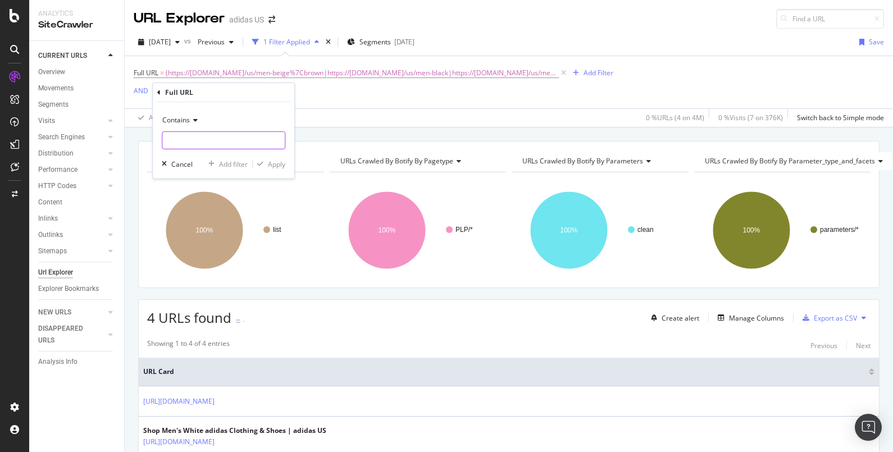
click at [229, 138] on input "text" at bounding box center [223, 140] width 122 height 18
paste input "^(https://www.adidas.com/us/men-black|https://www.adidas.com/us/men-grey%7Csilv…"
type input "^(https://www.adidas.com/us/men-black|https://www.adidas.com/us/men-grey%7Csilv…"
click at [198, 121] on div "Contains" at bounding box center [224, 120] width 124 height 18
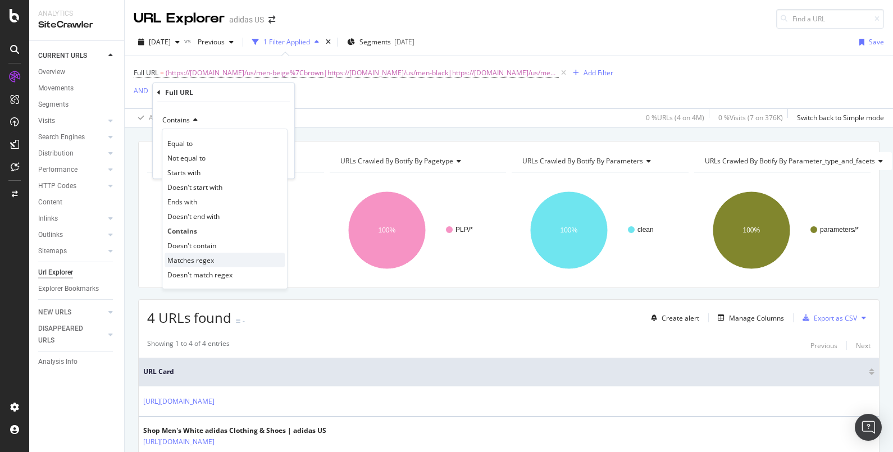
click at [226, 267] on div "Doesn't match regex" at bounding box center [225, 274] width 120 height 15
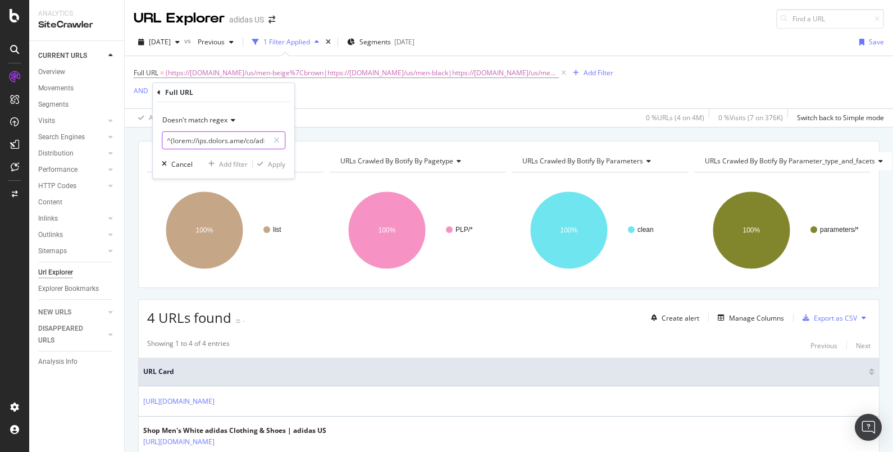
click at [245, 142] on input "text" at bounding box center [215, 140] width 106 height 18
click at [208, 141] on input "text" at bounding box center [215, 140] width 106 height 18
click at [174, 138] on input "text" at bounding box center [215, 140] width 106 height 18
click at [171, 138] on input "text" at bounding box center [215, 140] width 106 height 18
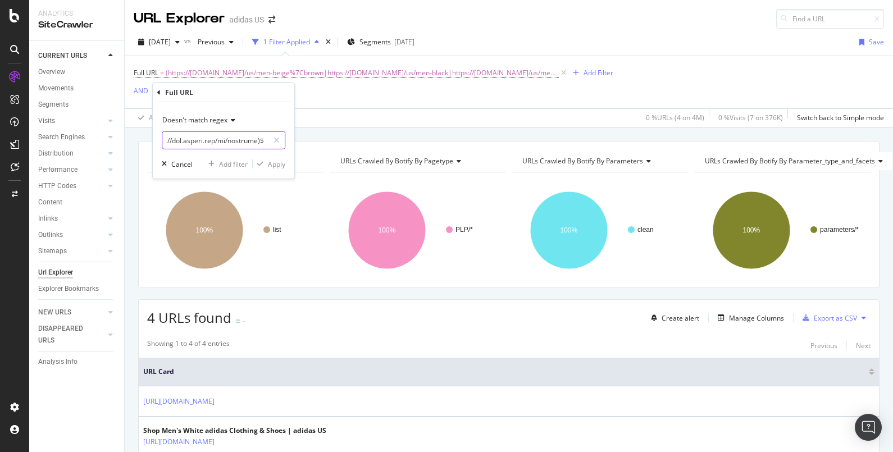
drag, startPoint x: 193, startPoint y: 136, endPoint x: 718, endPoint y: 175, distance: 527.3
click at [718, 175] on body "Analytics SiteCrawler CURRENT URLS Overview Movements Segments Visits Analysis …" at bounding box center [446, 226] width 893 height 452
click at [264, 140] on input "text" at bounding box center [215, 140] width 106 height 18
type input "(https://www.adidas.com/us/men-black|https://www.adidas.com/us/men-grey%7Csilve…"
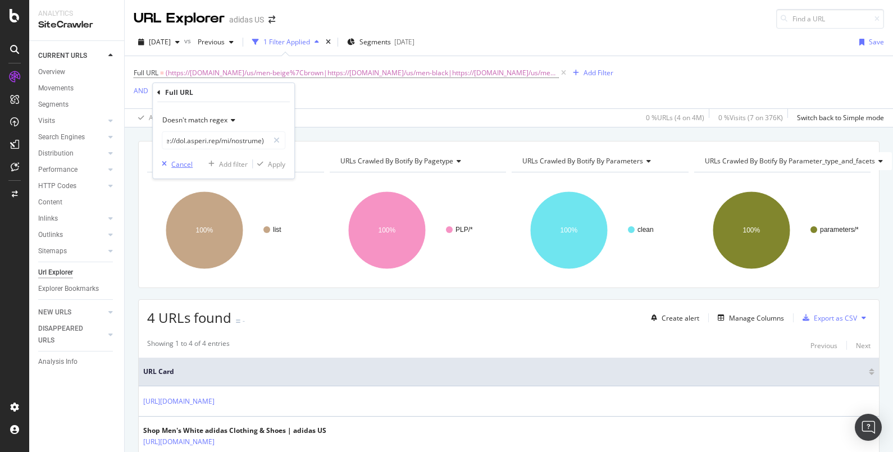
click at [162, 163] on icon "button" at bounding box center [164, 164] width 5 height 7
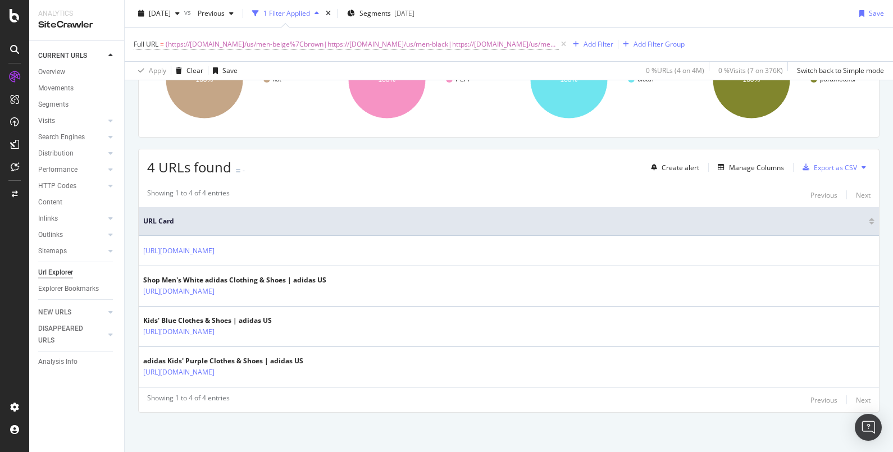
scroll to position [0, 0]
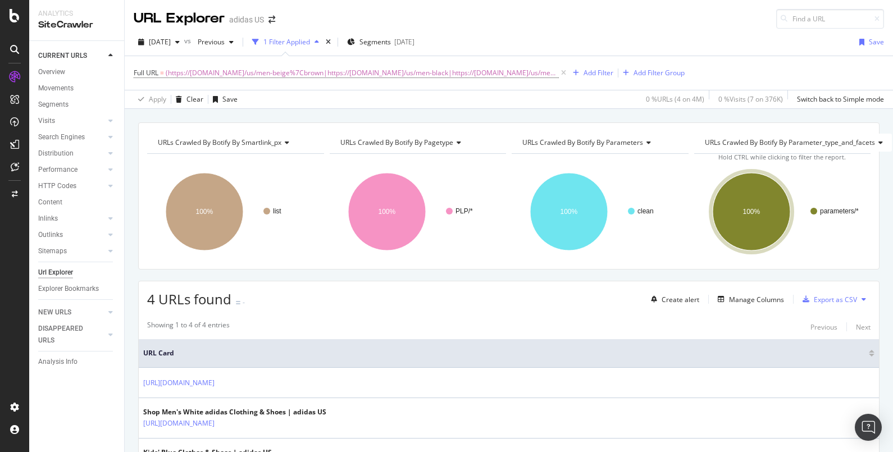
click at [771, 49] on div "2025 Sep. 23rd vs Previous 1 Filter Applied Segments 2025-09-30 Save" at bounding box center [509, 44] width 768 height 22
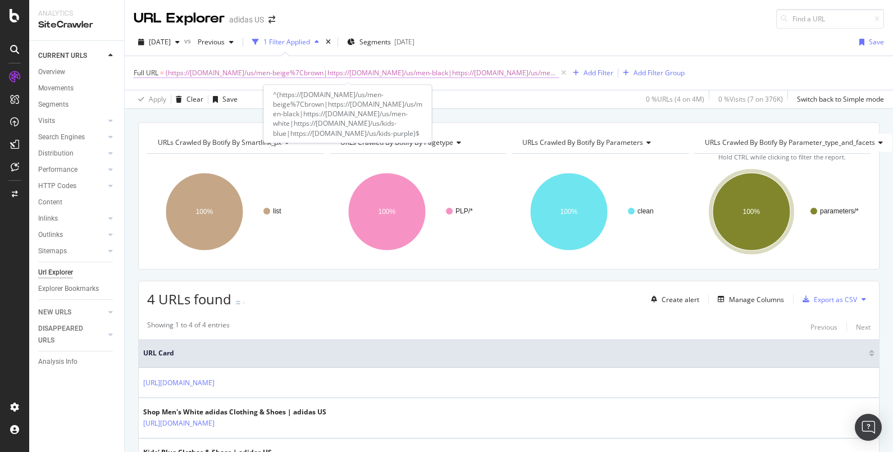
click at [261, 71] on span "(https://www.adidas.com/us/men-beige%7Cbrown|https://www.adidas.com/us/men-blac…" at bounding box center [362, 73] width 393 height 16
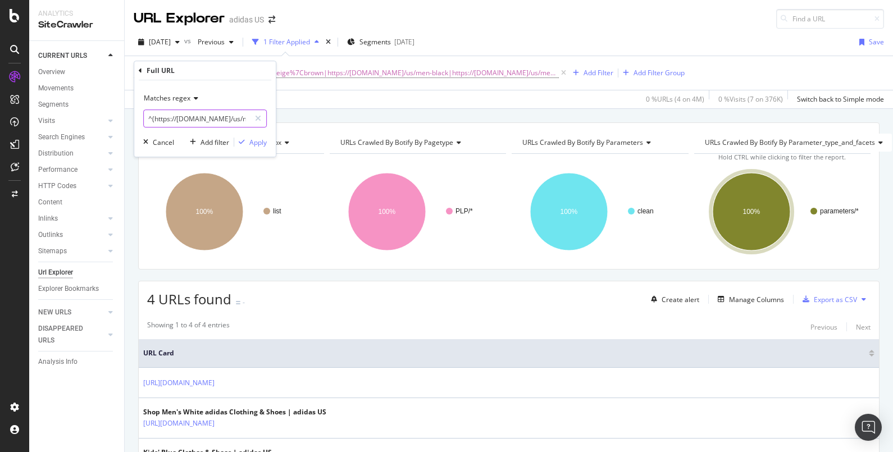
click at [236, 118] on input "^(https://www.adidas.com/us/men-beige%7Cbrown|https://www.adidas.com/us/men-bla…" at bounding box center [197, 119] width 106 height 18
click at [235, 118] on input "^(https://www.adidas.com/us/men-beige%7Cbrown|https://www.adidas.com/us/men-bla…" at bounding box center [197, 119] width 106 height 18
click at [701, 60] on div "Full URL = (https://www.adidas.com/us/men-beige%7Cbrown|https://www.adidas.com/…" at bounding box center [509, 73] width 750 height 34
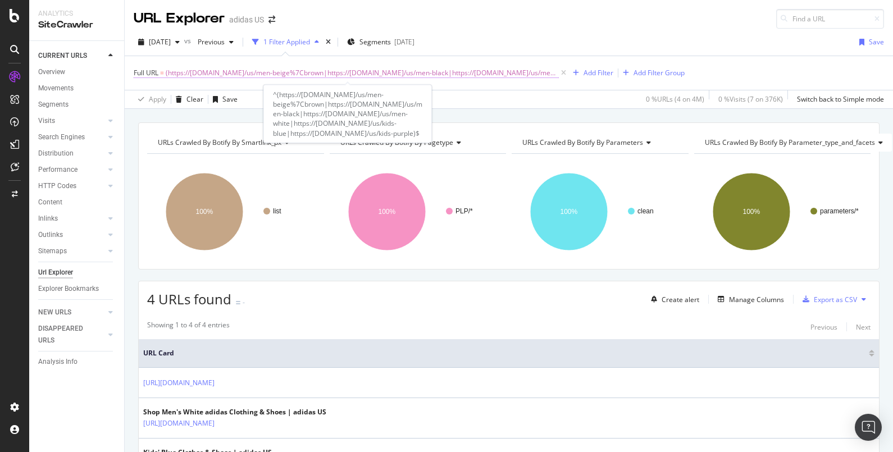
click at [340, 67] on span "(https://www.adidas.com/us/men-beige%7Cbrown|https://www.adidas.com/us/men-blac…" at bounding box center [362, 73] width 393 height 16
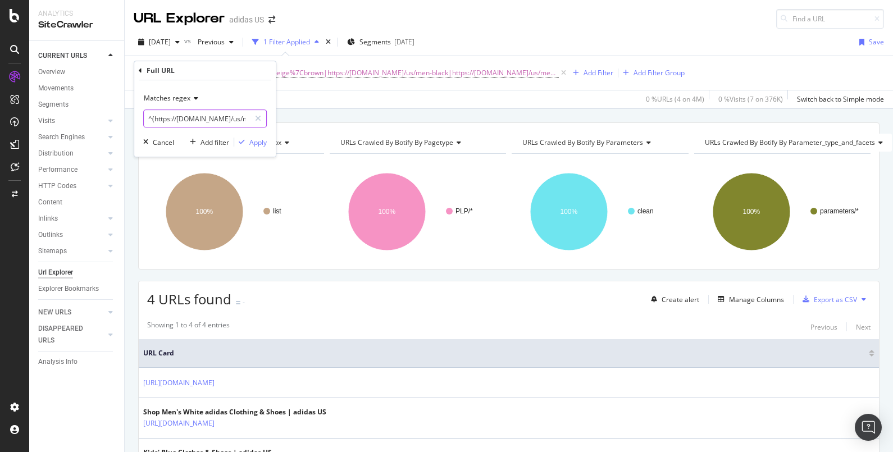
click at [191, 122] on input "^(https://www.adidas.com/us/men-beige%7Cbrown|https://www.adidas.com/us/men-bla…" at bounding box center [197, 119] width 106 height 18
click at [191, 121] on input "^(https://www.adidas.com/us/men-beige%7Cbrown|https://www.adidas.com/us/men-bla…" at bounding box center [197, 119] width 106 height 18
click at [202, 121] on input "^(https://www.adidas.com/us/men-beige%7Cbrown|https://www.adidas.com/us/men-bla…" at bounding box center [197, 119] width 106 height 18
drag, startPoint x: 213, startPoint y: 119, endPoint x: 239, endPoint y: 116, distance: 25.4
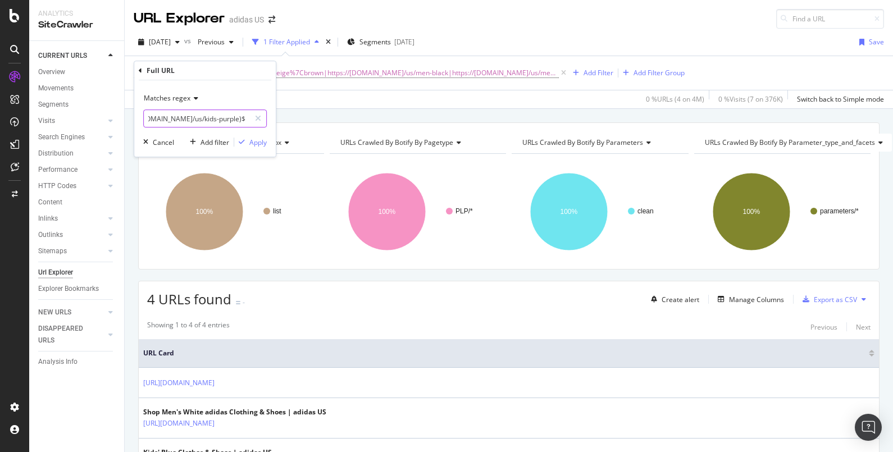
click at [239, 116] on input "^(https://www.adidas.com/us/men-beige%7Cbrown|https://www.adidas.com/us/men-bla…" at bounding box center [197, 119] width 106 height 18
paste input "adicolor"
type input "^(https://www.adidas.com/us/adicolor)$"
click at [262, 143] on div "Apply" at bounding box center [257, 143] width 17 height 10
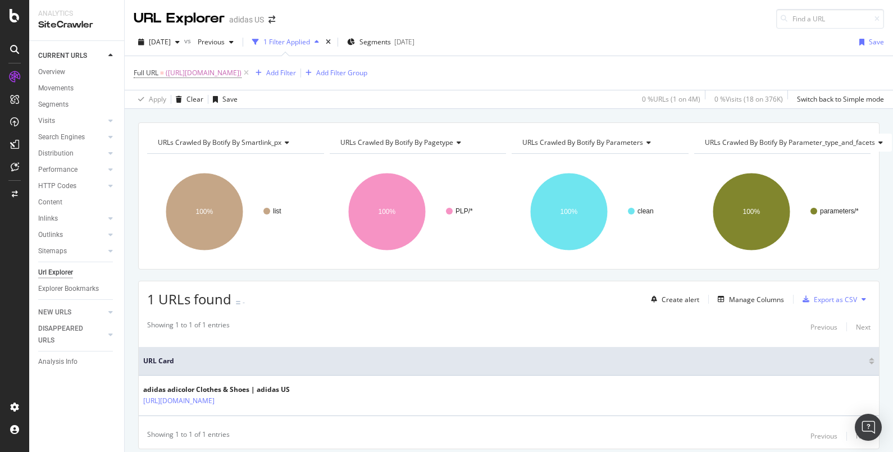
click at [727, 54] on div "2025 Sep. 23rd vs Previous 1 Filter Applied Segments 2025-09-30 Save" at bounding box center [509, 44] width 768 height 22
click at [192, 74] on span "(https://www.adidas.com/us/adicolor)" at bounding box center [204, 73] width 76 height 16
paste input "women-blue-adicolor https://www.adidas.com/us/women-purple-adicolorhttps://www.…"
drag, startPoint x: 169, startPoint y: 119, endPoint x: 150, endPoint y: 119, distance: 18.5
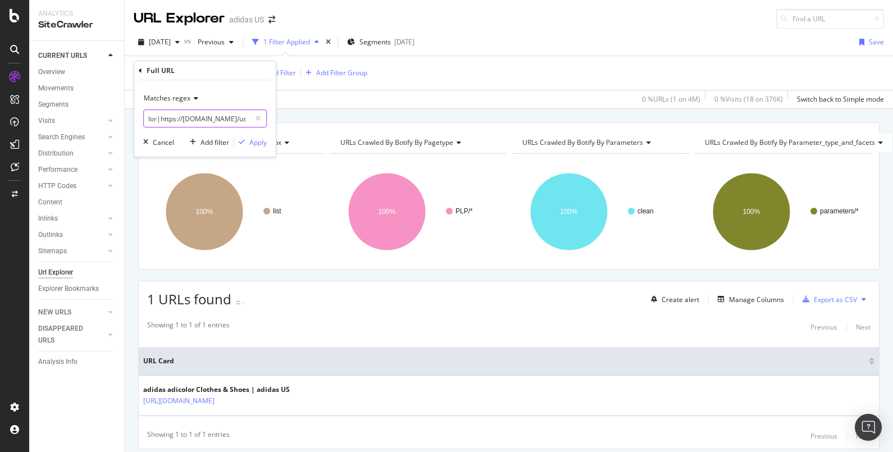
click at [150, 119] on input "^(https://www.adidas.com/us/women-blue-adicolor https://www.adidas.com/us/women…" at bounding box center [197, 119] width 106 height 18
click at [188, 119] on input "^(https://www.adidas.com/us/women-blue-adicolor https://www.adidas.com/us/women…" at bounding box center [197, 119] width 106 height 18
drag, startPoint x: 178, startPoint y: 119, endPoint x: 147, endPoint y: 121, distance: 31.0
click at [147, 121] on input "^(https://www.adidas.com/us/women-blue-adicolor https://www.adidas.com/us/women…" at bounding box center [197, 119] width 106 height 18
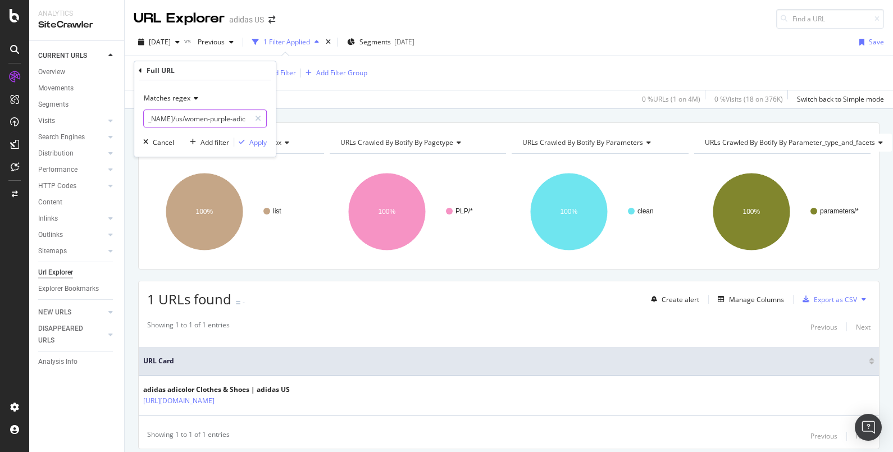
click at [223, 124] on input "^(https://www.adidas.com/us/women-blue-adicolor https://www.adidas.com/us/women…" at bounding box center [197, 119] width 106 height 18
click at [182, 119] on input "^(https://www.adidas.com/us/women-blue-adicolor https://www.adidas.com/us/women…" at bounding box center [197, 119] width 106 height 18
type input "^(https://www.adidas.com/us/women-blue-adicolor|https://www.adidas.com/us/women…"
click at [257, 143] on div "Apply" at bounding box center [257, 143] width 17 height 10
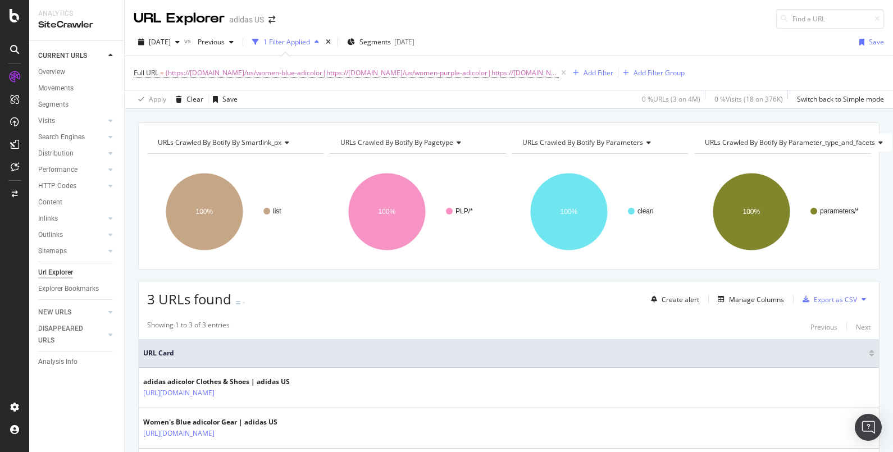
drag, startPoint x: 743, startPoint y: 67, endPoint x: 691, endPoint y: 79, distance: 53.0
click at [743, 66] on div "Full URL = (https://www.adidas.com/us/women-blue-adicolor|https://www.adidas.co…" at bounding box center [509, 73] width 750 height 34
click at [494, 75] on span "(https://www.adidas.com/us/women-blue-adicolor|https://www.adidas.com/us/women-…" at bounding box center [362, 73] width 393 height 16
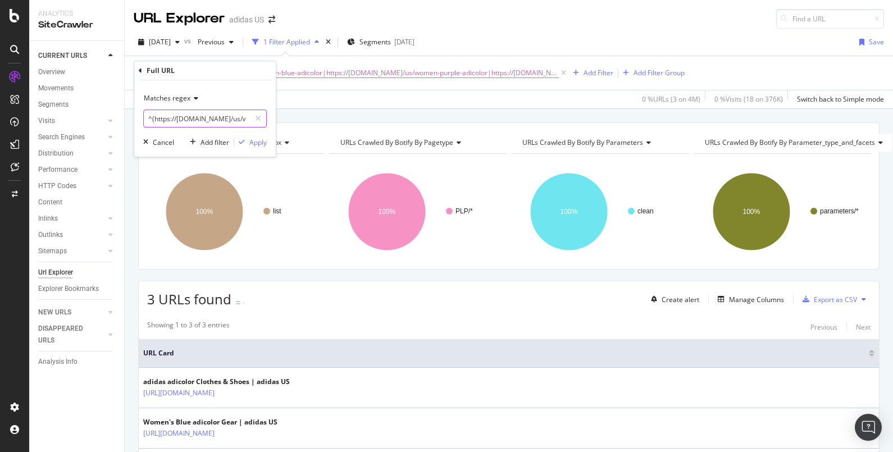
paste input "gold%7Cyellow-adicolor https://www.adidas.com/us/women-green%7Cturquoise-adicol…"
click at [154, 121] on input "^(https://www.adidas.com/us/women-gold%7Cyellow-adicolor https://www.adidas.com…" at bounding box center [197, 119] width 106 height 18
click at [176, 118] on input "^(https://www.adidas.com/us/women-gold%7Cyellow-adicolor https://www.adidas.com…" at bounding box center [197, 119] width 106 height 18
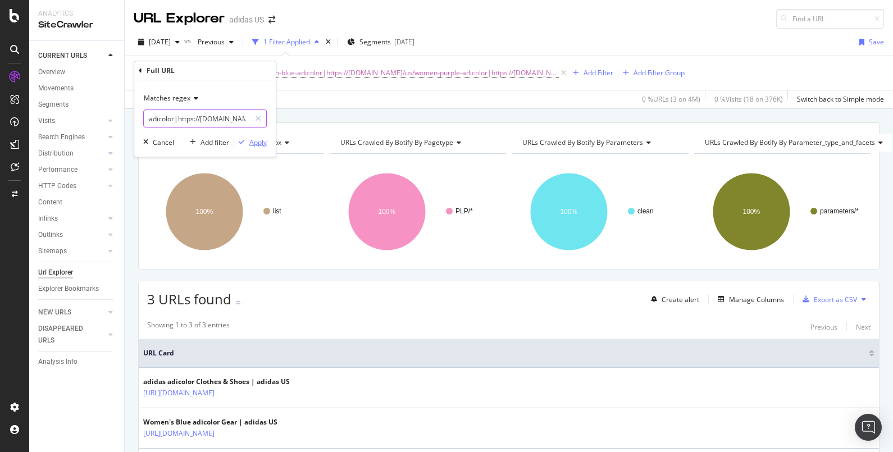
type input "^(https://www.adidas.com/us/women-gold%7Cyellow-adicolor|https://www.adidas.com…"
click at [261, 143] on div "Apply" at bounding box center [257, 143] width 17 height 10
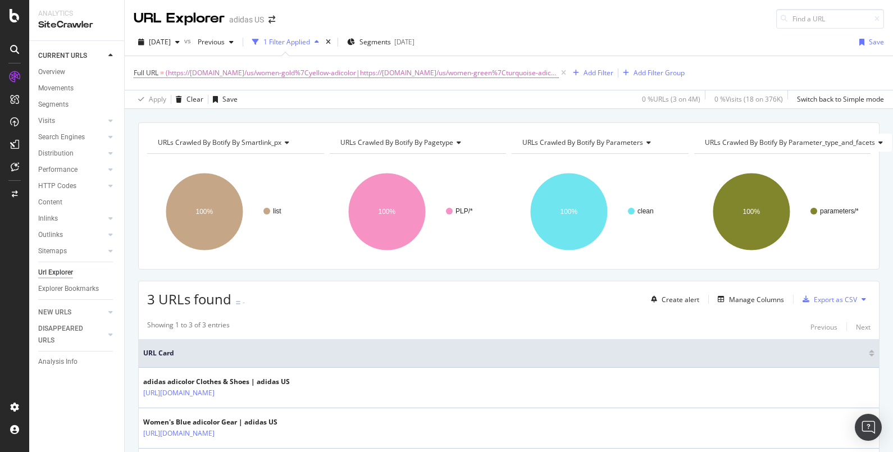
click at [702, 43] on div "2025 Sep. 23rd vs Previous 1 Filter Applied Segments 2025-09-30 Save" at bounding box center [509, 44] width 768 height 22
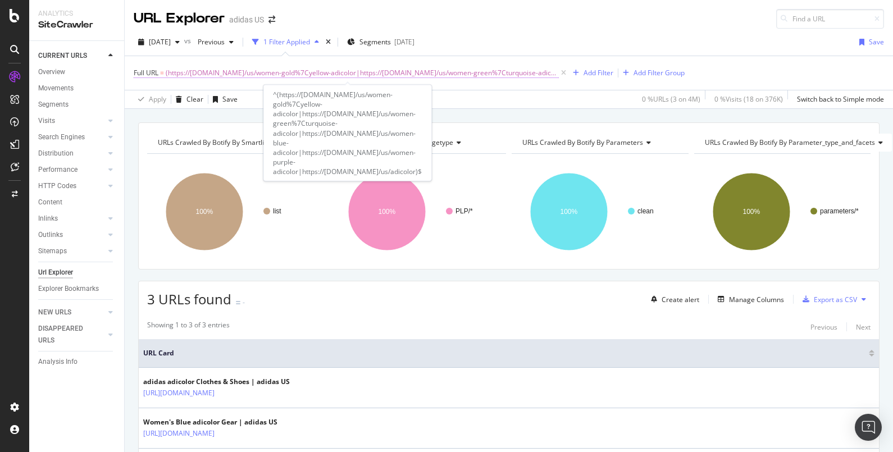
click at [436, 73] on span "(https://www.adidas.com/us/women-gold%7Cyellow-adicolor|https://www.adidas.com/…" at bounding box center [362, 73] width 393 height 16
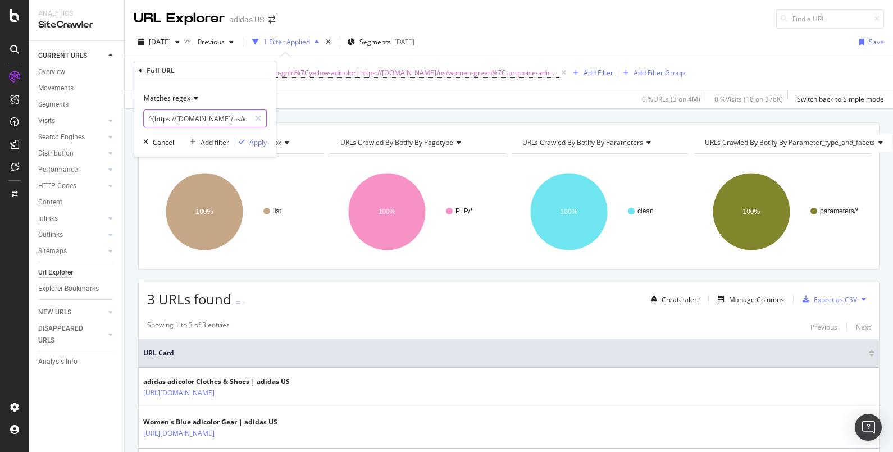
paste input "burgundy%7Cred-adicolor https://www.adidas.com/us/women-pink-adicolor https://w…"
click at [232, 118] on input "^(https://www.adidas.com/us/women-burgundy%7Cred-adicolor https://www.adidas.co…" at bounding box center [197, 119] width 106 height 18
drag, startPoint x: 158, startPoint y: 117, endPoint x: 140, endPoint y: 120, distance: 17.6
click at [140, 120] on div "Matches regex ^(https://www.adidas.com/us/women-burgundy%7Cred-adicolor https:/…" at bounding box center [205, 118] width 142 height 76
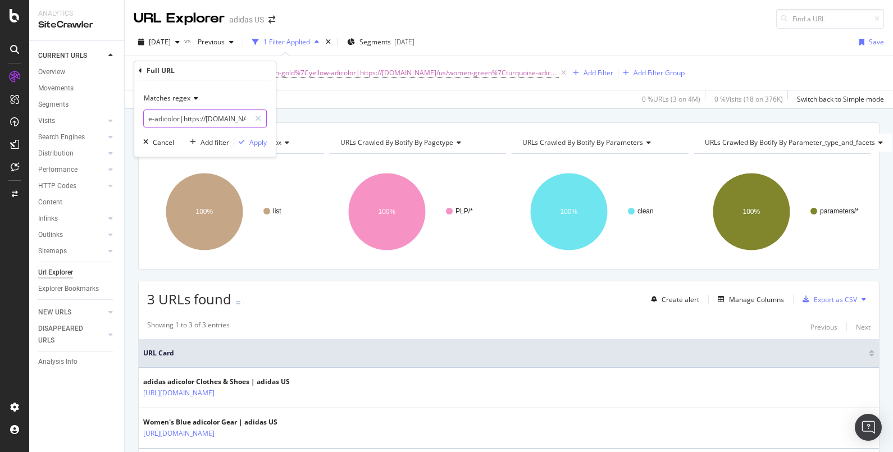
scroll to position [0, 270]
click at [238, 117] on input "^(https://www.adidas.com/us/women-burgundy%7Cred-adicolor https://www.adidas.co…" at bounding box center [197, 119] width 106 height 18
drag, startPoint x: 160, startPoint y: 119, endPoint x: 148, endPoint y: 118, distance: 12.4
click at [148, 118] on input "^(https://www.adidas.com/us/women-burgundy%7Cred-adicolor https://www.adidas.co…" at bounding box center [197, 119] width 106 height 18
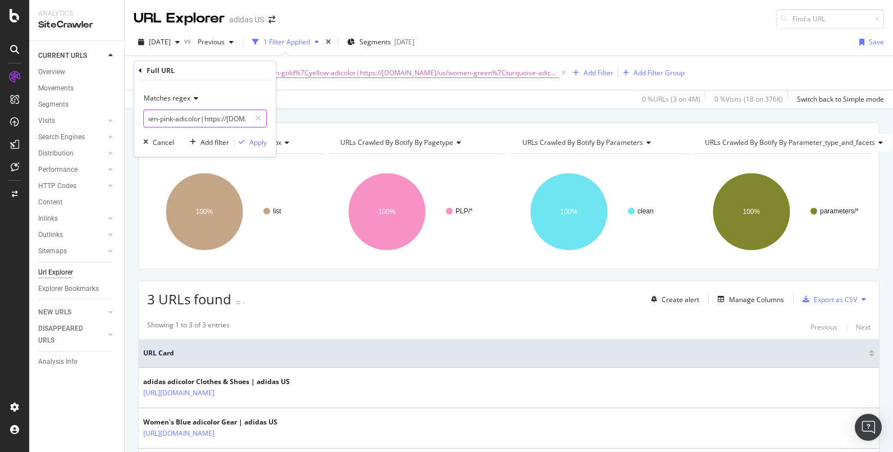
click at [172, 119] on input "^(https://www.adidas.com/us/women-burgundy%7Cred-adicolor https://www.adidas.co…" at bounding box center [197, 119] width 106 height 18
type input "^(https://www.adidas.com/us/women-burgundy%7Cred-adicolor|https://www.adidas.co…"
click at [254, 139] on div "Apply" at bounding box center [257, 143] width 17 height 10
click at [771, 53] on div "2025 Sep. 23rd vs Previous 1 Filter Applied Segments 2025-09-30 Save" at bounding box center [509, 44] width 768 height 22
click at [694, 53] on div "2025 Sep. 23rd vs Previous 1 Filter Applied Segments 2025-09-30 Save" at bounding box center [509, 44] width 768 height 22
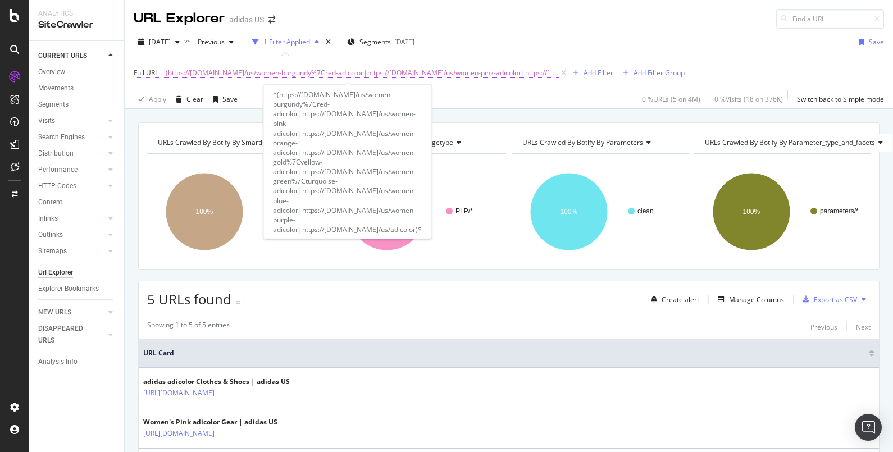
click at [256, 65] on span "(https://www.adidas.com/us/women-burgundy%7Cred-adicolor|https://www.adidas.com…" at bounding box center [362, 73] width 393 height 16
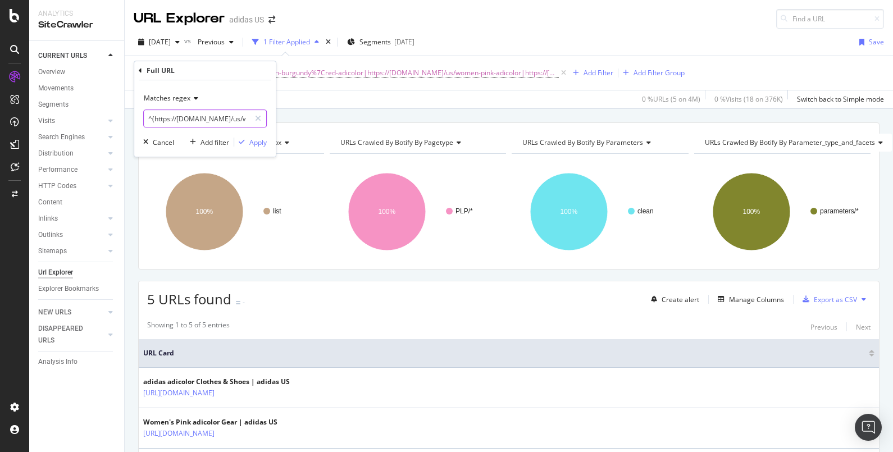
paste input "adicolor https://www.adidas.com/us/women-black-adicolor https://www.adidas.com/…"
drag, startPoint x: 154, startPoint y: 118, endPoint x: 147, endPoint y: 117, distance: 7.3
click at [147, 117] on input "^(https://www.adidas.com/us/women-adicolor https://www.adidas.com/us/women-blac…" at bounding box center [197, 119] width 106 height 18
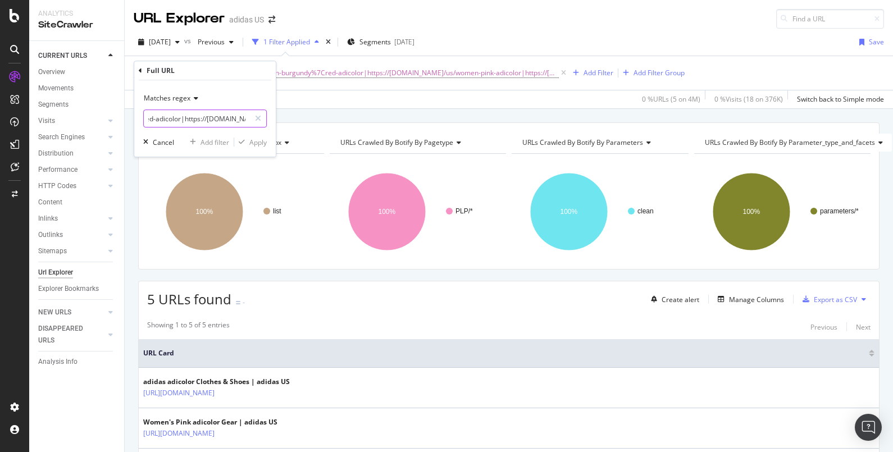
click at [181, 121] on input "^(https://www.adidas.com/us/women-adicolor https://www.adidas.com/us/women-blac…" at bounding box center [197, 119] width 106 height 18
drag, startPoint x: 166, startPoint y: 115, endPoint x: 152, endPoint y: 114, distance: 14.6
click at [152, 114] on input "^(https://www.adidas.com/us/women-adicolor https://www.adidas.com/us/women-blac…" at bounding box center [197, 119] width 106 height 18
click at [183, 115] on input "^(https://www.adidas.com/us/women-adicolor https://www.adidas.com/us/women-blac…" at bounding box center [197, 119] width 106 height 18
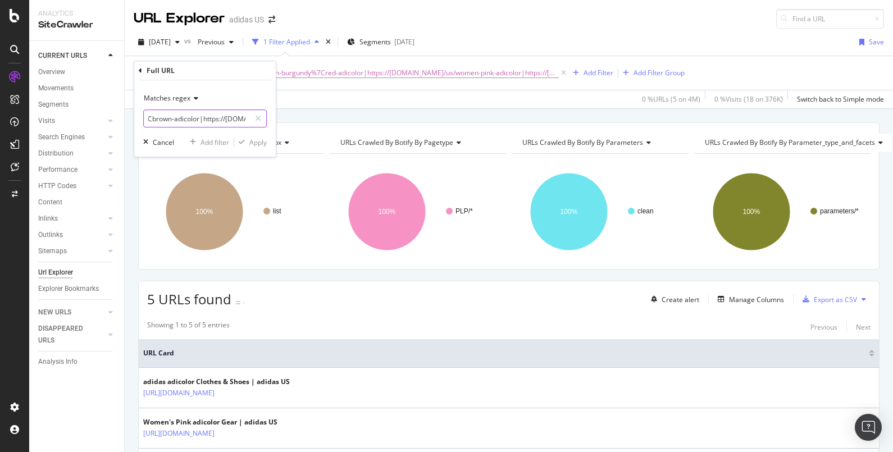
drag, startPoint x: 155, startPoint y: 118, endPoint x: 148, endPoint y: 117, distance: 7.4
click at [148, 117] on input "^(https://www.adidas.com/us/women-adicolor https://www.adidas.com/us/women-blac…" at bounding box center [197, 119] width 106 height 18
click at [161, 118] on input "^(https://www.adidas.com/us/women-adicolor https://www.adidas.com/us/women-blac…" at bounding box center [197, 119] width 106 height 18
click at [149, 118] on input "^(https://www.adidas.com/us/women-adicolor https://www.adidas.com/us/women-blac…" at bounding box center [197, 119] width 106 height 18
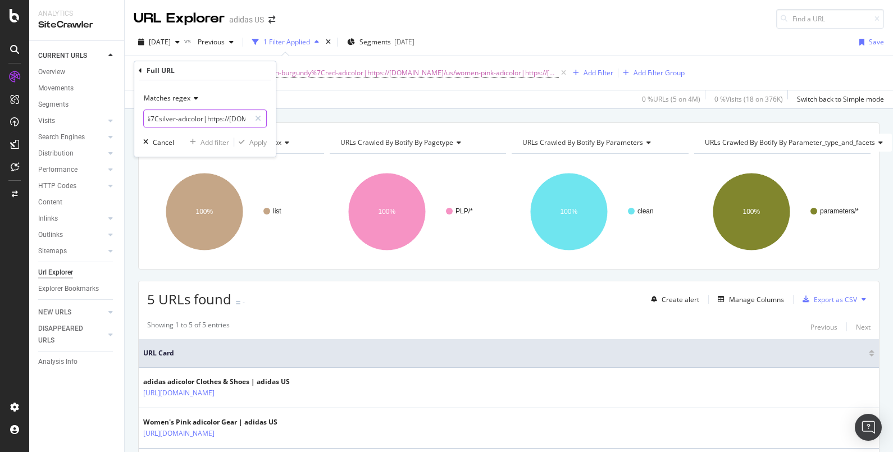
scroll to position [0, 266]
drag, startPoint x: 158, startPoint y: 119, endPoint x: 152, endPoint y: 118, distance: 5.6
click at [152, 118] on input "^(https://www.adidas.com/us/women-adicolor https://www.adidas.com/us/women-blac…" at bounding box center [197, 119] width 106 height 18
click at [189, 117] on input "^(https://www.adidas.com/us/women-adicolor https://www.adidas.com/us/women-blac…" at bounding box center [197, 119] width 106 height 18
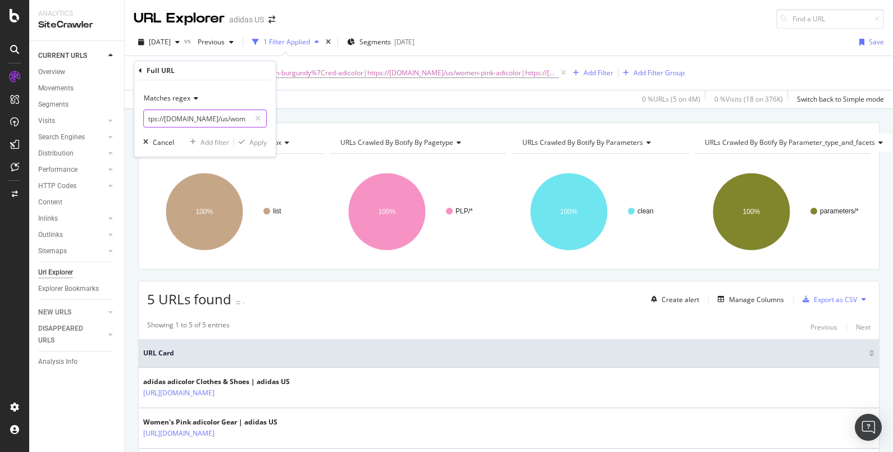
drag, startPoint x: 162, startPoint y: 121, endPoint x: 152, endPoint y: 120, distance: 10.2
click at [152, 120] on input "^(https://www.adidas.com/us/women-adicolor https://www.adidas.com/us/women-blac…" at bounding box center [197, 119] width 106 height 18
click at [212, 117] on input "^(https://www.adidas.com/us/women-adicolor https://www.adidas.com/us/women-blac…" at bounding box center [197, 119] width 106 height 18
drag, startPoint x: 160, startPoint y: 116, endPoint x: 152, endPoint y: 119, distance: 8.4
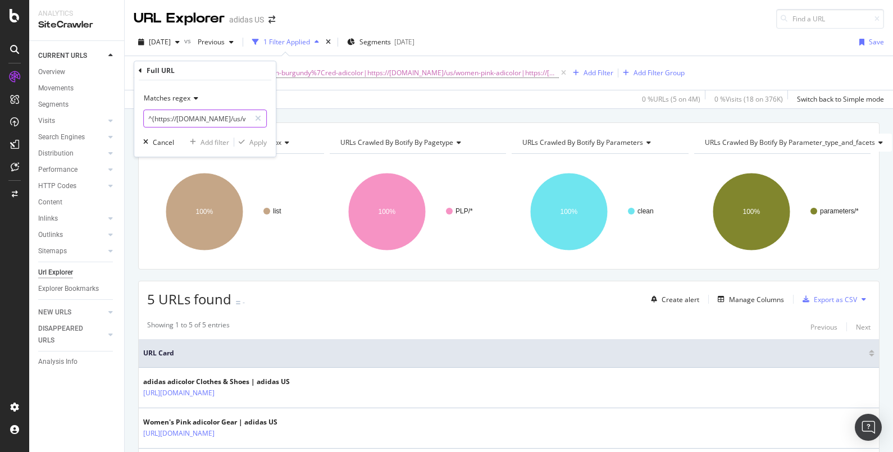
click at [152, 119] on input "^(https://www.adidas.com/us/women-adicolor|https://www.adidas.com/us/women-blac…" at bounding box center [197, 119] width 106 height 18
click at [180, 121] on input "^(https://www.adidas.com/us/women-adicolor|https://www.adidas.com/us/women-blac…" at bounding box center [197, 119] width 106 height 18
drag, startPoint x: 152, startPoint y: 117, endPoint x: 158, endPoint y: 116, distance: 6.4
click at [158, 116] on input "^(https://www.adidas.com/us/women-adicolor|https://www.adidas.com/us/women-blac…" at bounding box center [197, 119] width 106 height 18
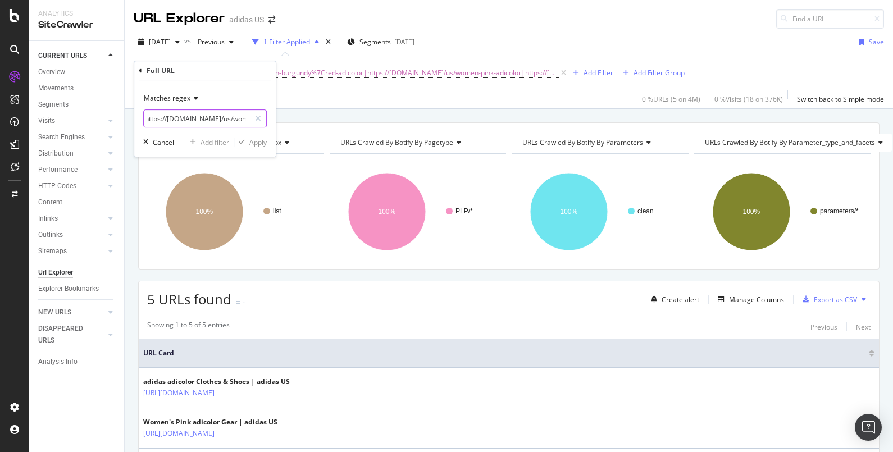
scroll to position [0, 0]
click at [177, 122] on input "^(https://www.adidas.com/us/women-black-adicolor|https://www.adidas.com/us/wome…" at bounding box center [197, 119] width 106 height 18
drag, startPoint x: 154, startPoint y: 118, endPoint x: 205, endPoint y: 119, distance: 50.6
click at [205, 119] on input "^(https://www.adidas.com/us/women-black-adicolor|https://www.adidas.com/us/wome…" at bounding box center [197, 119] width 106 height 18
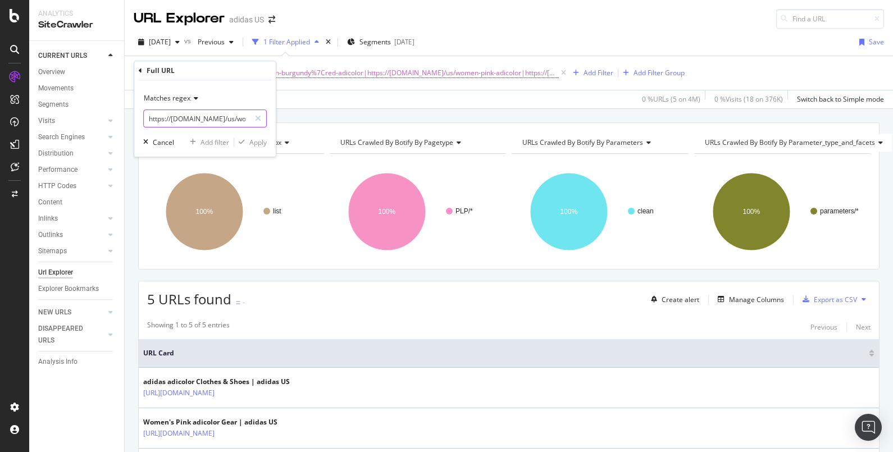
scroll to position [0, 0]
drag, startPoint x: 154, startPoint y: 117, endPoint x: 139, endPoint y: 116, distance: 15.2
click at [139, 116] on div "Matches regex ^(https://www.adidas.com/us/women-grey%7Csilver-adicolor|https://…" at bounding box center [205, 118] width 142 height 76
click at [169, 118] on input "^(https://www.adidas.com/us/women-grey%7Csilver-adicolor|https://www.adidas.com…" at bounding box center [197, 119] width 106 height 18
click at [214, 121] on input "^(https://www.adidas.com/us/women-grey%7Csilver-adicolor|https://www.adidas.com…" at bounding box center [197, 119] width 106 height 18
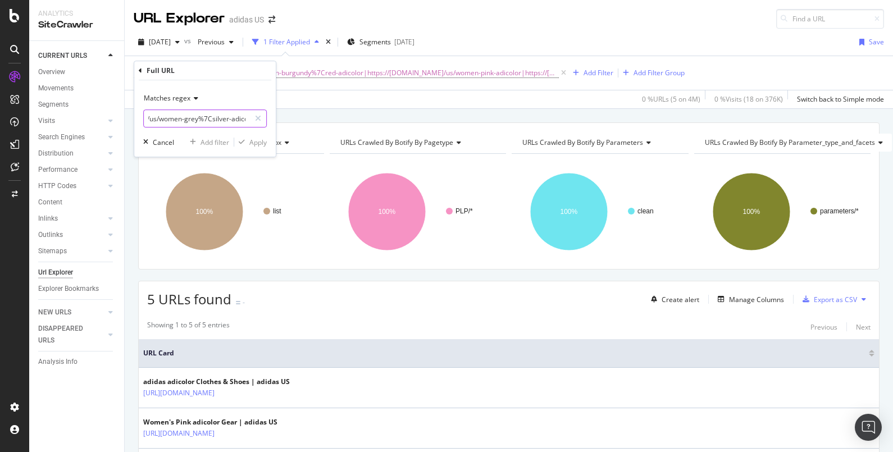
scroll to position [0, 113]
drag, startPoint x: 153, startPoint y: 117, endPoint x: 225, endPoint y: 119, distance: 71.9
click at [225, 119] on input "^(https://www.adidas.com/us/women-grey%7Csilver-adicolor|https://www.adidas.com…" at bounding box center [197, 119] width 106 height 18
click at [153, 115] on input "^(|https://www.adidas.com/us/women-white-adicolor|https://www.adidas.com/us/wom…" at bounding box center [197, 119] width 106 height 18
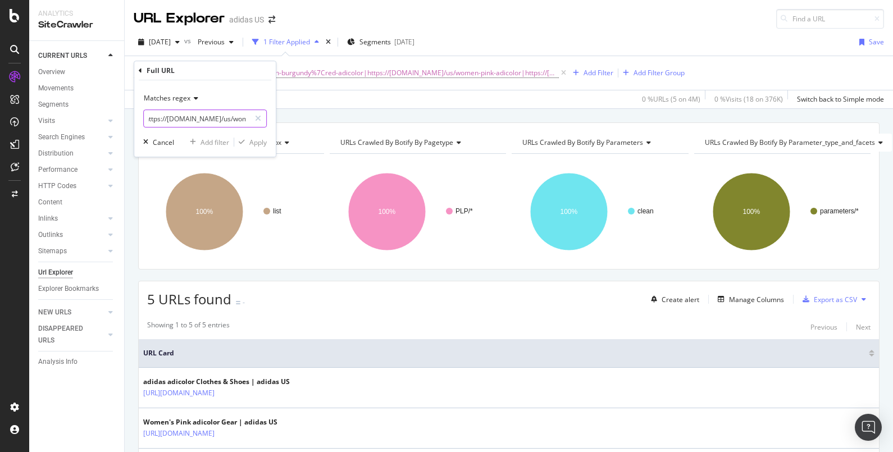
scroll to position [0, 0]
type input "https://www.adidas.com/us/women-white-adicolor|https://www.adidas.com/us/women-…"
click at [163, 135] on div "Matches regex https://www.adidas.com/us/women-white-adicolor|https://www.adidas…" at bounding box center [205, 118] width 142 height 76
click at [169, 141] on div "Cancel" at bounding box center [163, 143] width 21 height 10
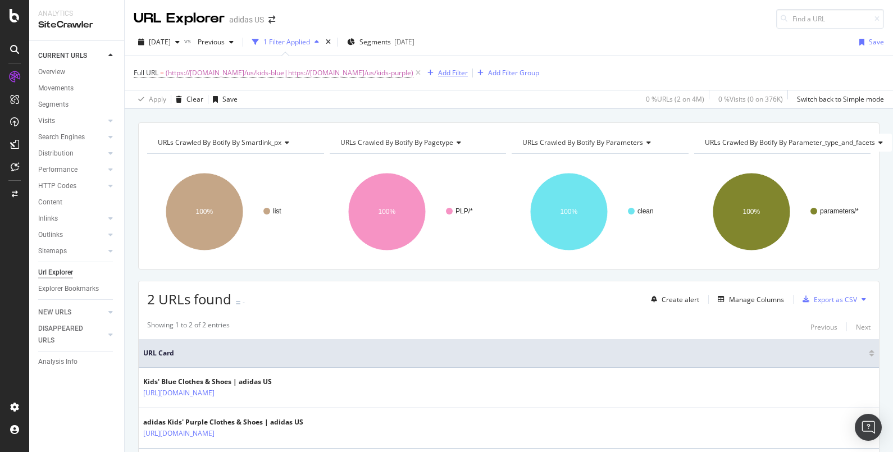
click at [443, 76] on div "Add Filter" at bounding box center [453, 73] width 30 height 10
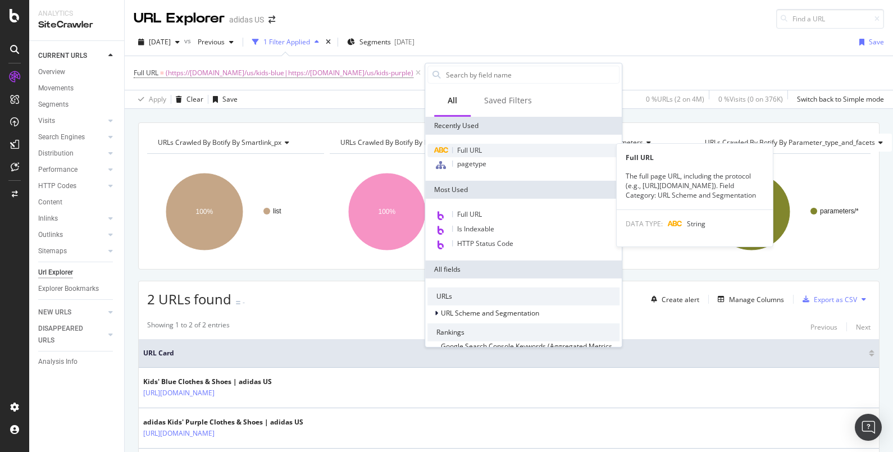
click at [492, 145] on div "Full URL" at bounding box center [523, 150] width 192 height 13
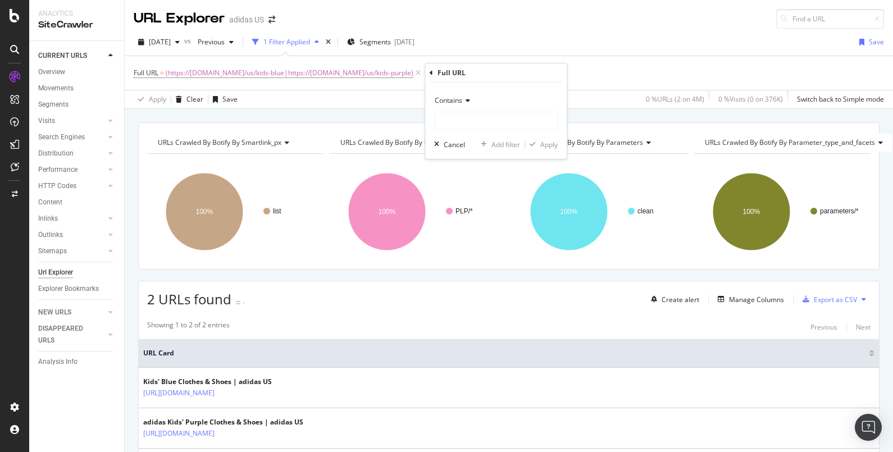
click at [465, 99] on icon at bounding box center [466, 100] width 8 height 7
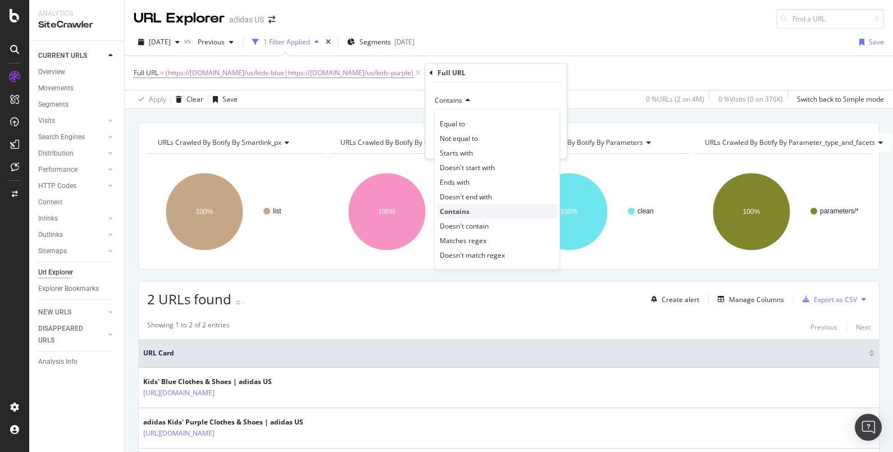
click at [489, 213] on div "Contains" at bounding box center [497, 211] width 120 height 15
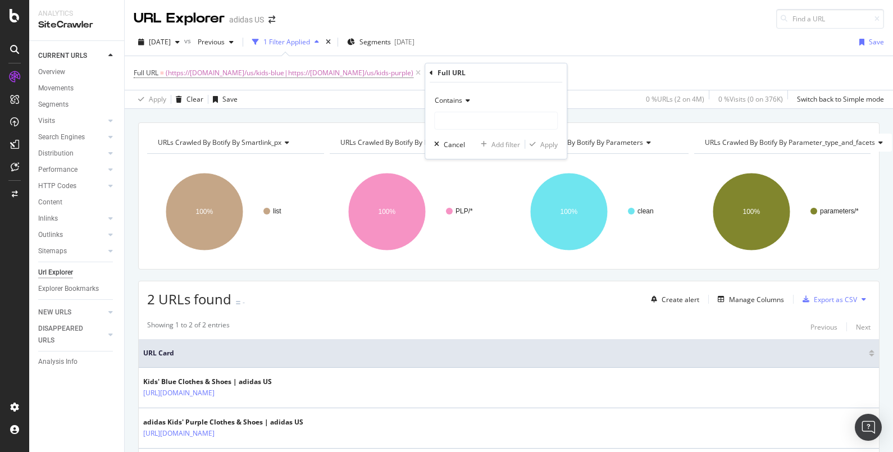
click at [490, 23] on div "URL Explorer adidas US" at bounding box center [509, 14] width 768 height 29
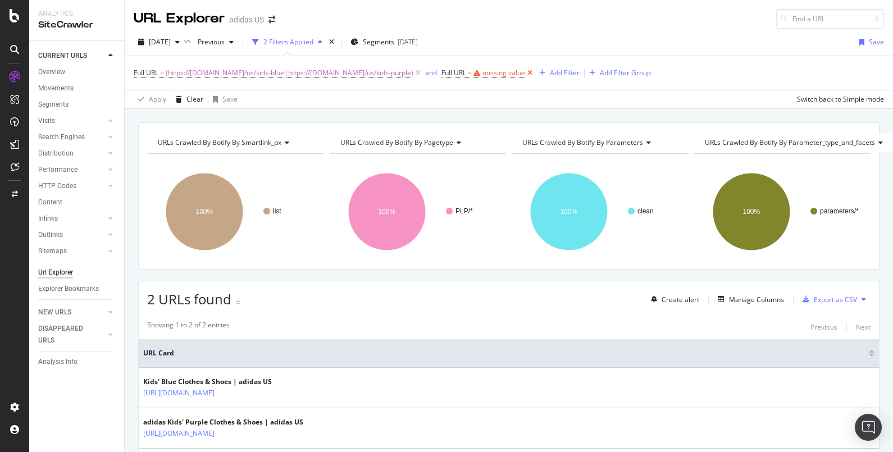
click at [535, 70] on icon at bounding box center [530, 72] width 10 height 11
click at [310, 38] on div "1 Filter Applied" at bounding box center [286, 42] width 47 height 10
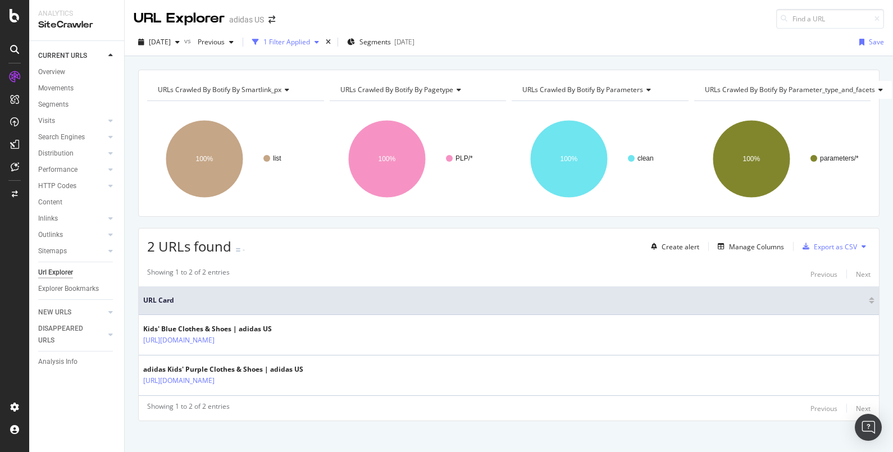
click at [310, 38] on div "1 Filter Applied" at bounding box center [286, 42] width 47 height 10
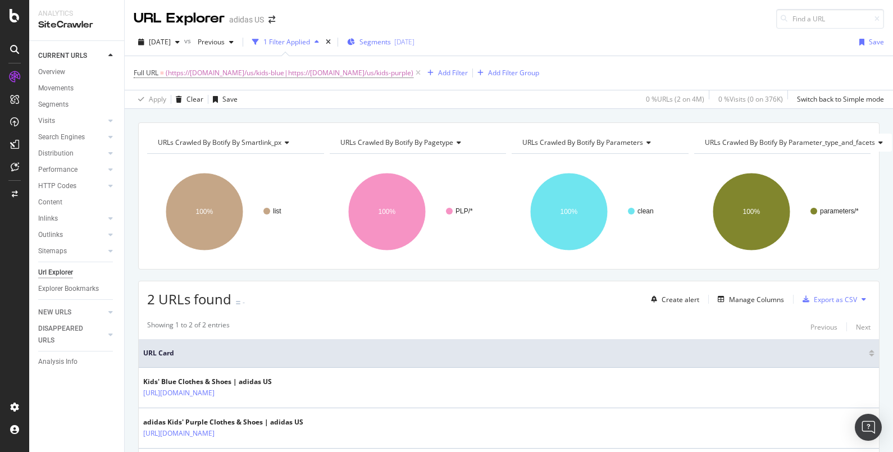
click at [391, 40] on span "Segments" at bounding box center [375, 42] width 31 height 10
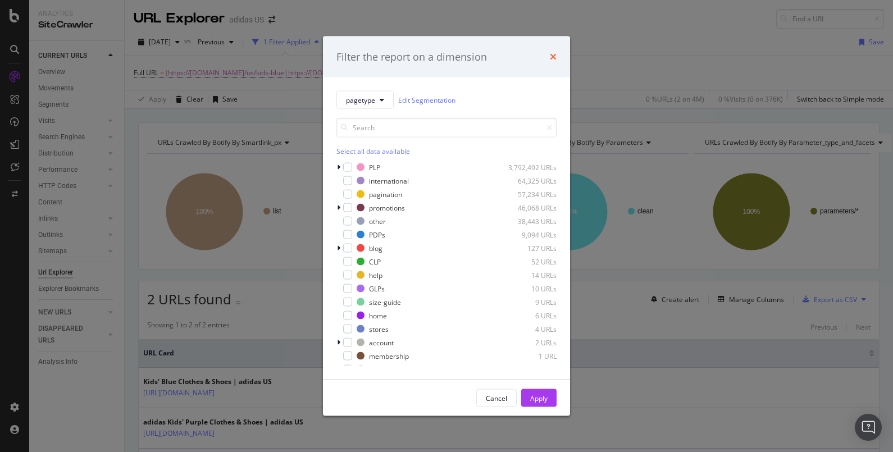
click at [552, 61] on icon "times" at bounding box center [553, 56] width 7 height 9
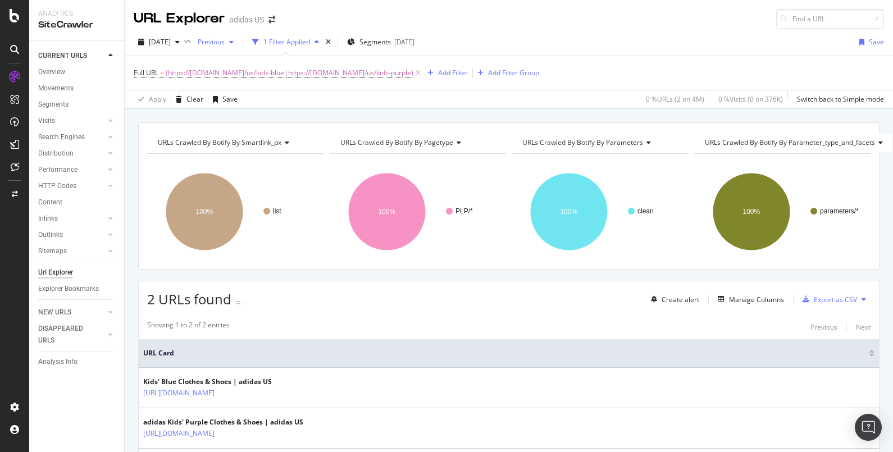
click at [238, 46] on div "Previous" at bounding box center [215, 42] width 45 height 17
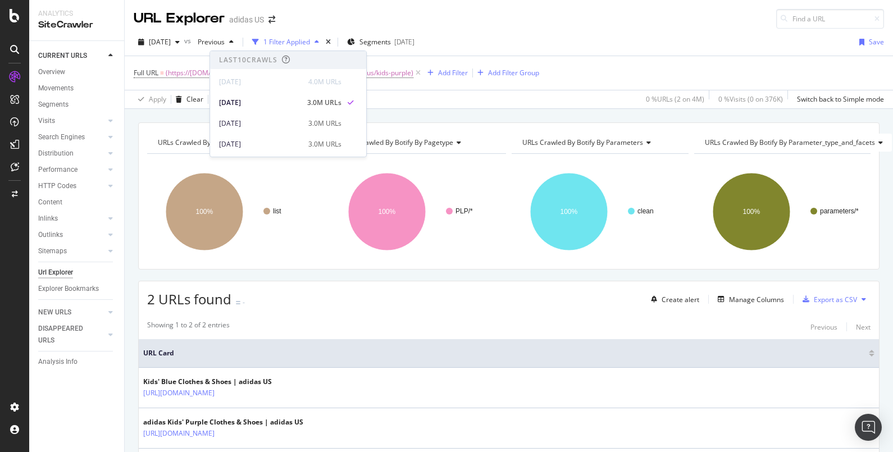
click at [404, 25] on div "URL Explorer adidas US" at bounding box center [509, 14] width 768 height 29
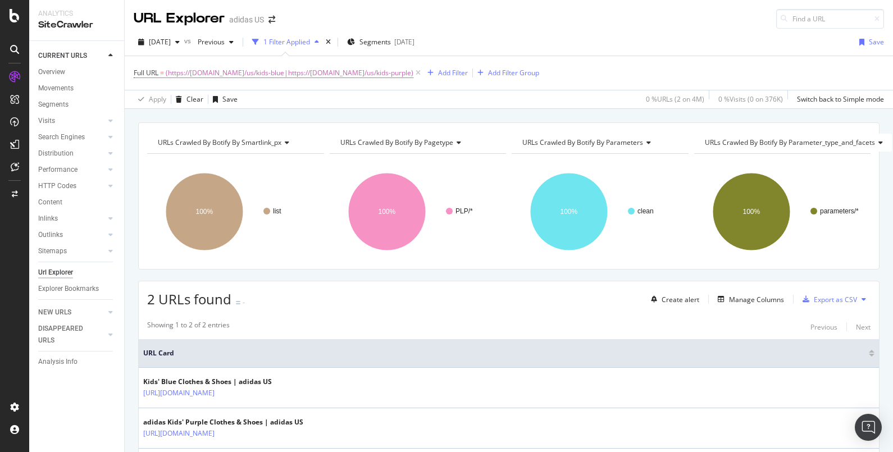
click at [310, 40] on div "1 Filter Applied" at bounding box center [286, 42] width 47 height 10
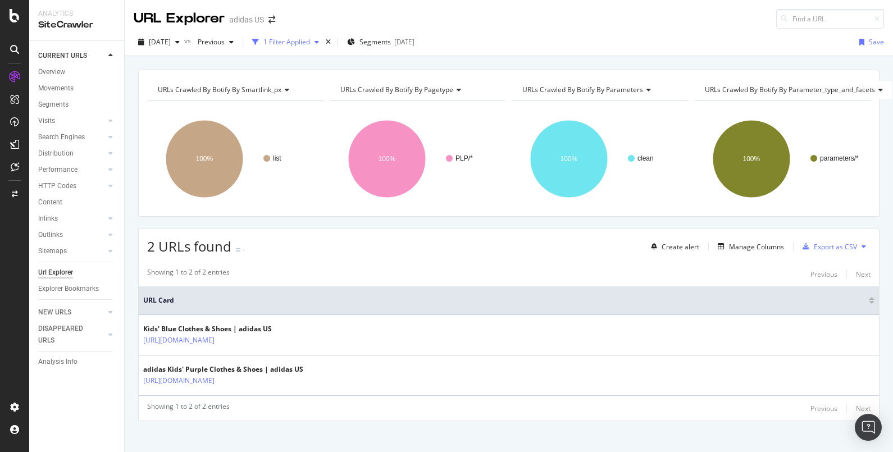
click at [310, 40] on div "1 Filter Applied" at bounding box center [286, 42] width 47 height 10
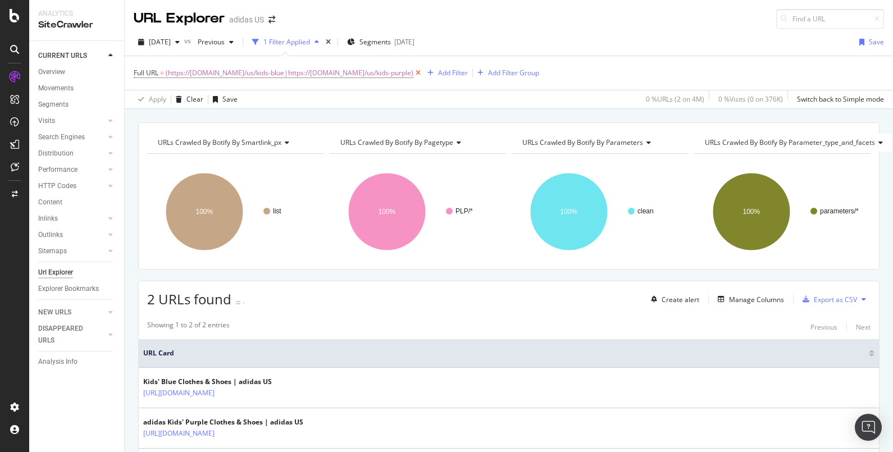
click at [420, 74] on icon at bounding box center [418, 72] width 10 height 11
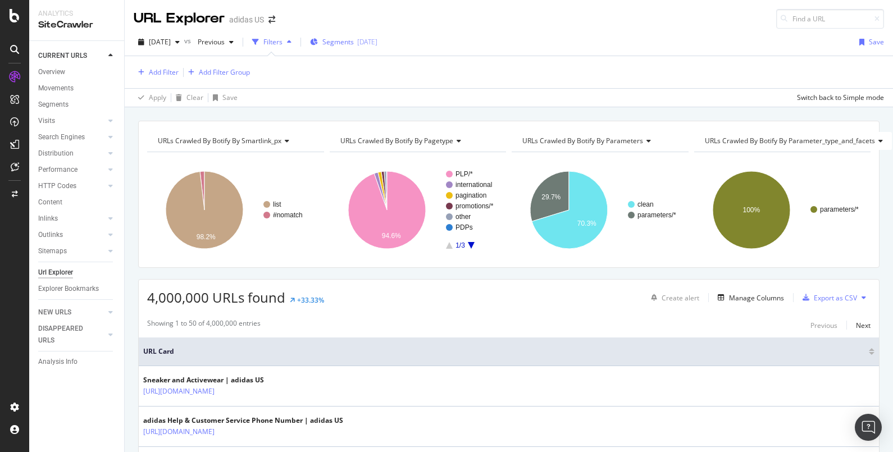
click at [347, 43] on span "Segments" at bounding box center [337, 42] width 31 height 10
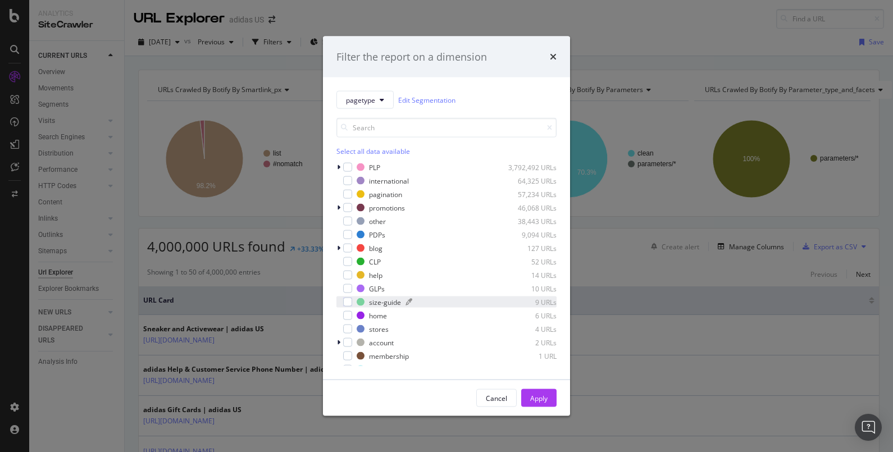
scroll to position [9, 0]
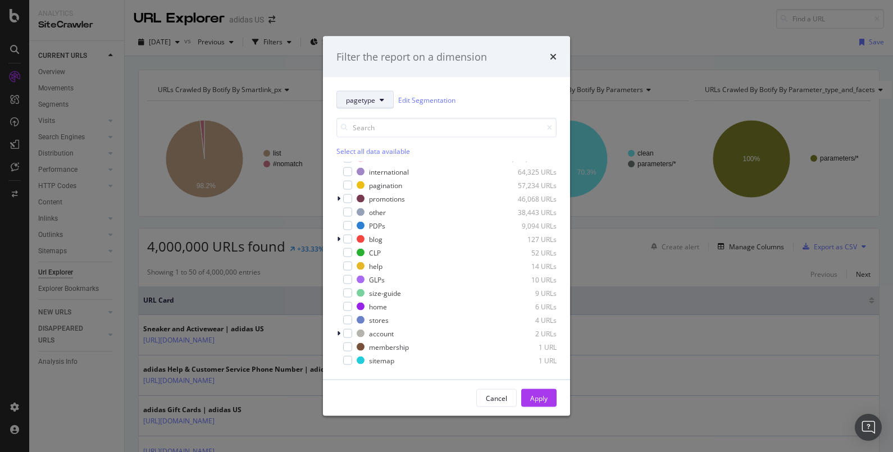
click at [383, 97] on icon "modal" at bounding box center [382, 100] width 4 height 7
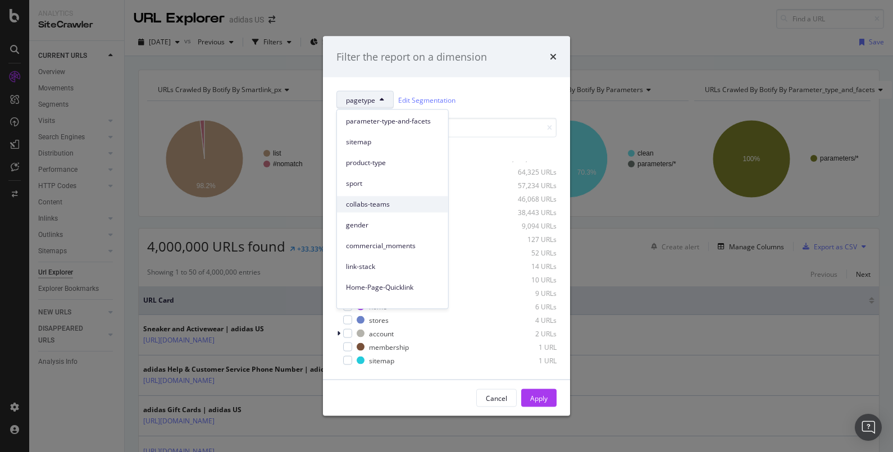
scroll to position [152, 0]
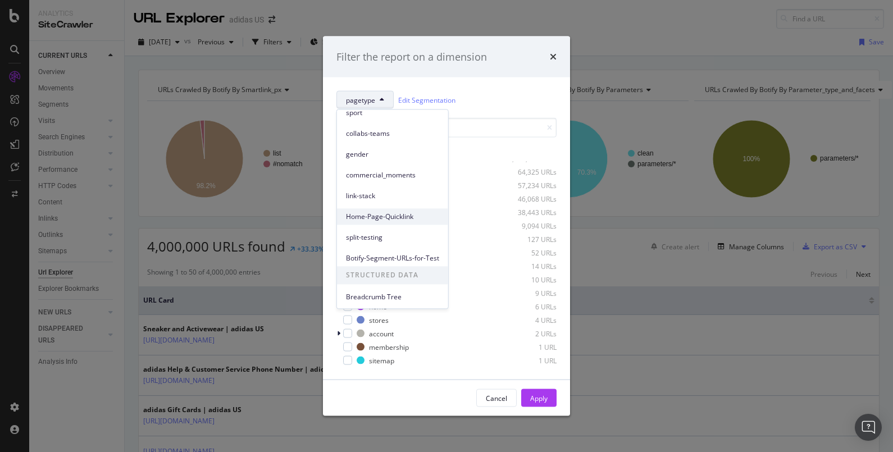
click at [398, 213] on span "Home-Page-Quicklink" at bounding box center [392, 217] width 93 height 10
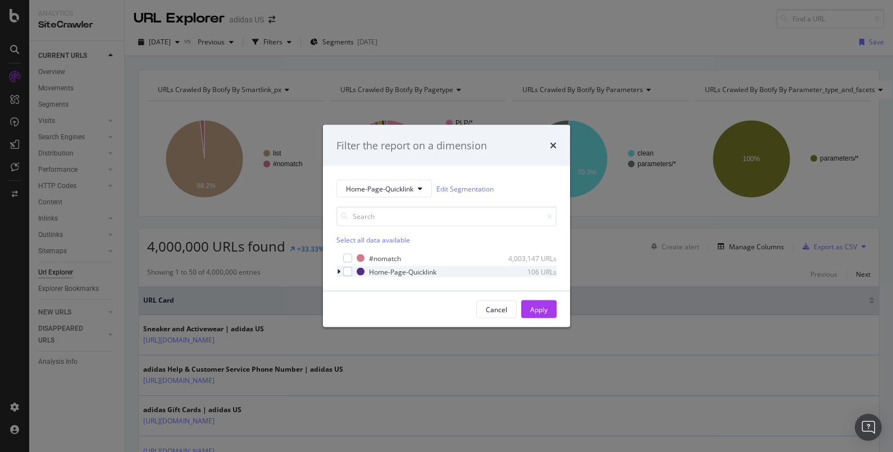
click at [340, 270] on div "modal" at bounding box center [339, 271] width 7 height 11
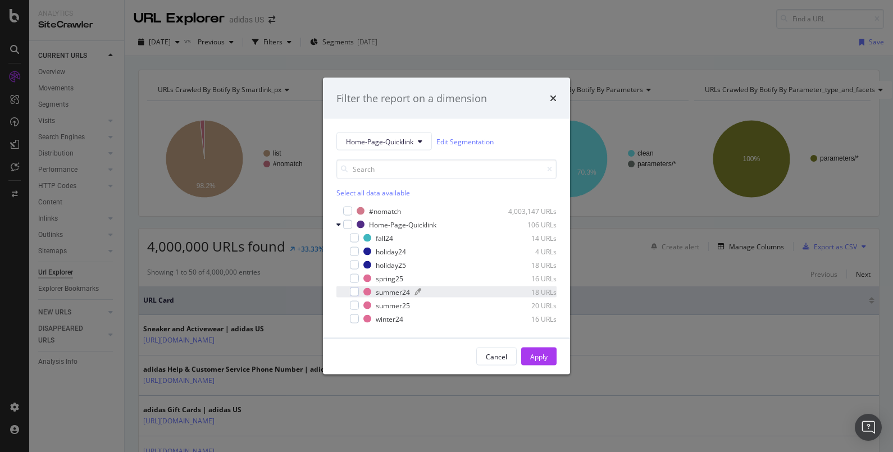
click at [431, 289] on div "modal" at bounding box center [456, 292] width 83 height 7
click at [438, 301] on div "summer25 20 URLs" at bounding box center [459, 306] width 193 height 10
click at [440, 292] on div "modal" at bounding box center [456, 292] width 83 height 7
click at [542, 353] on div "Apply" at bounding box center [538, 357] width 17 height 10
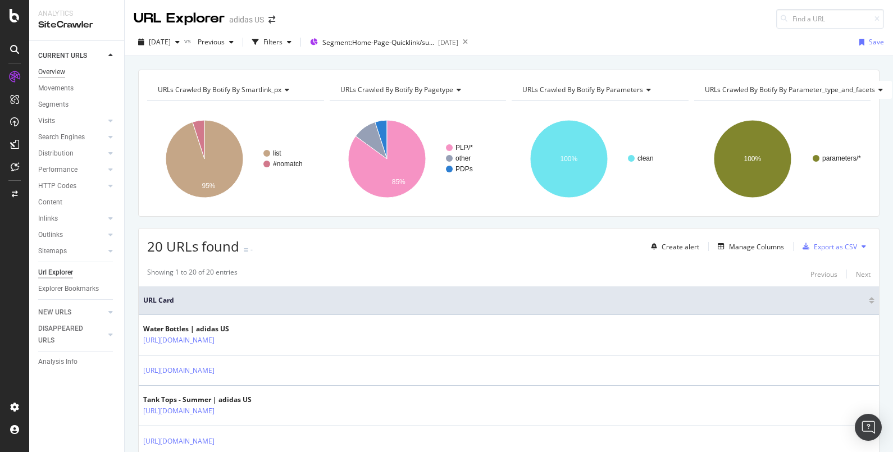
click at [44, 74] on div "Overview" at bounding box center [51, 72] width 27 height 12
